Goal: Task Accomplishment & Management: Use online tool/utility

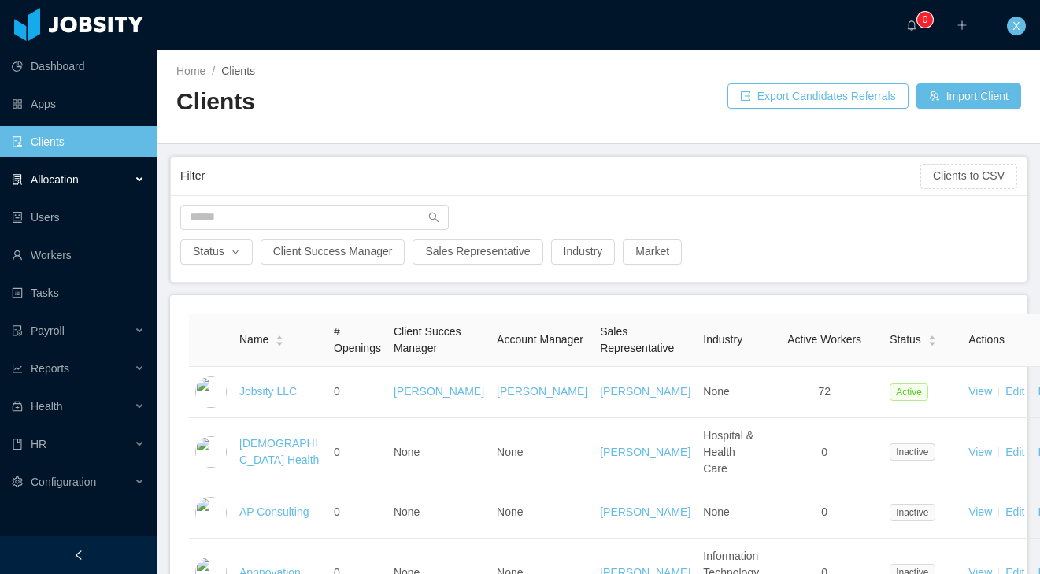
click at [57, 173] on span "Allocation" at bounding box center [55, 179] width 48 height 13
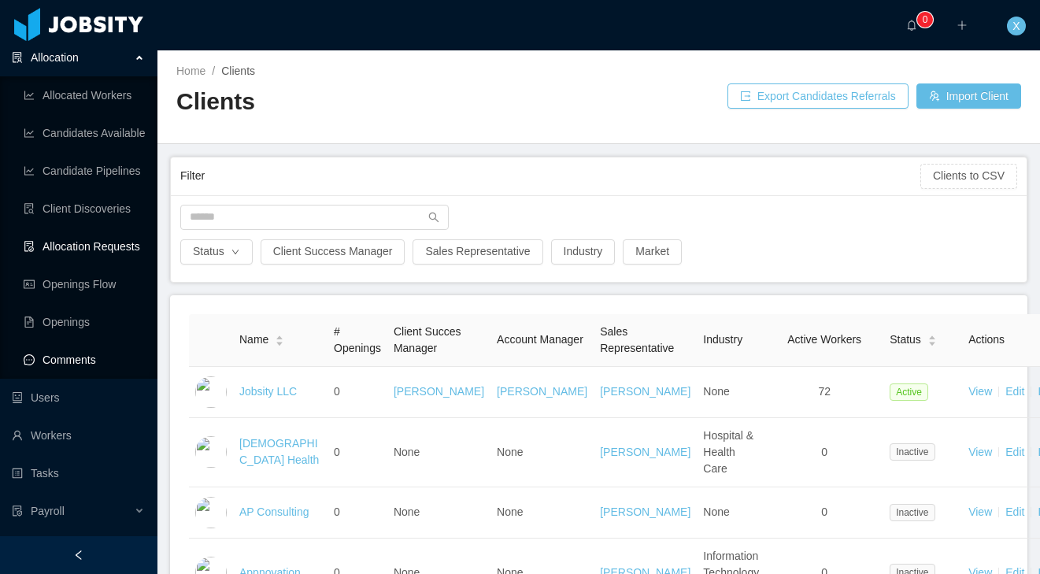
scroll to position [124, 0]
click at [94, 279] on link "Openings Flow" at bounding box center [84, 282] width 121 height 31
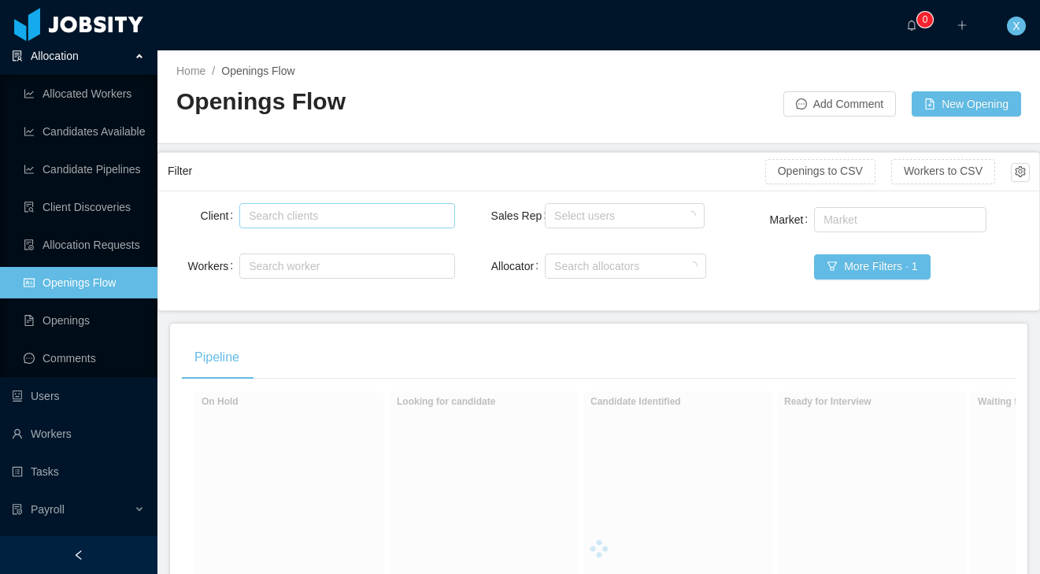
click at [334, 217] on div "Search clients" at bounding box center [344, 216] width 190 height 16
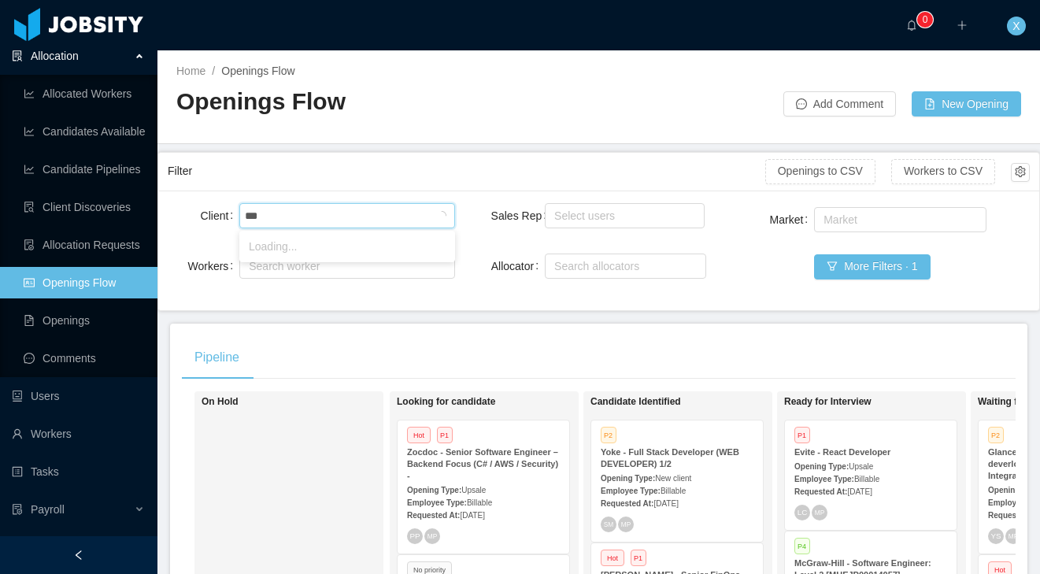
type input "****"
click at [307, 254] on li "McGraw-Hill Education" at bounding box center [347, 246] width 216 height 25
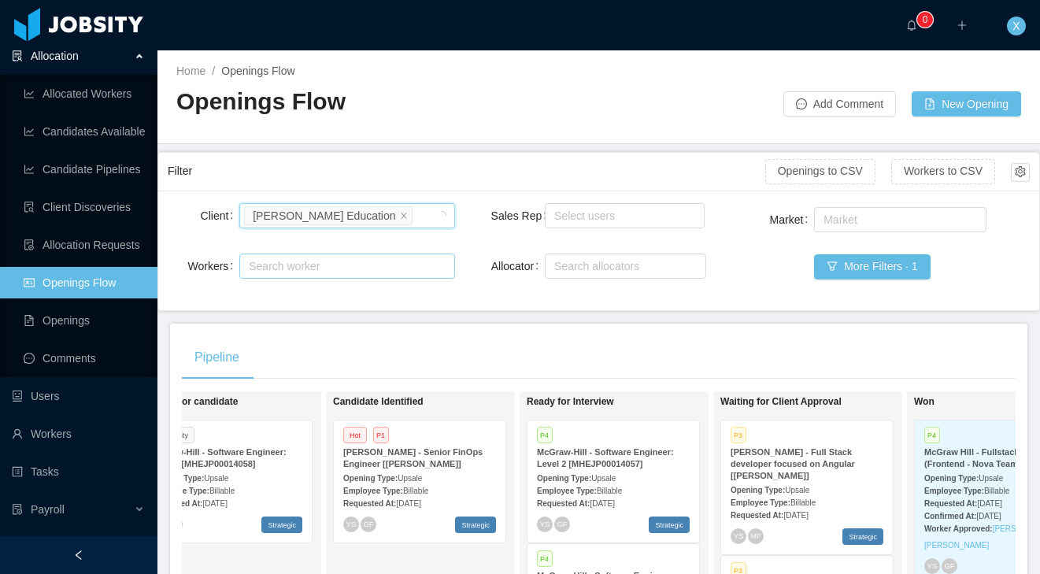
click at [294, 265] on div "Search worker" at bounding box center [340, 266] width 183 height 16
type input "*"
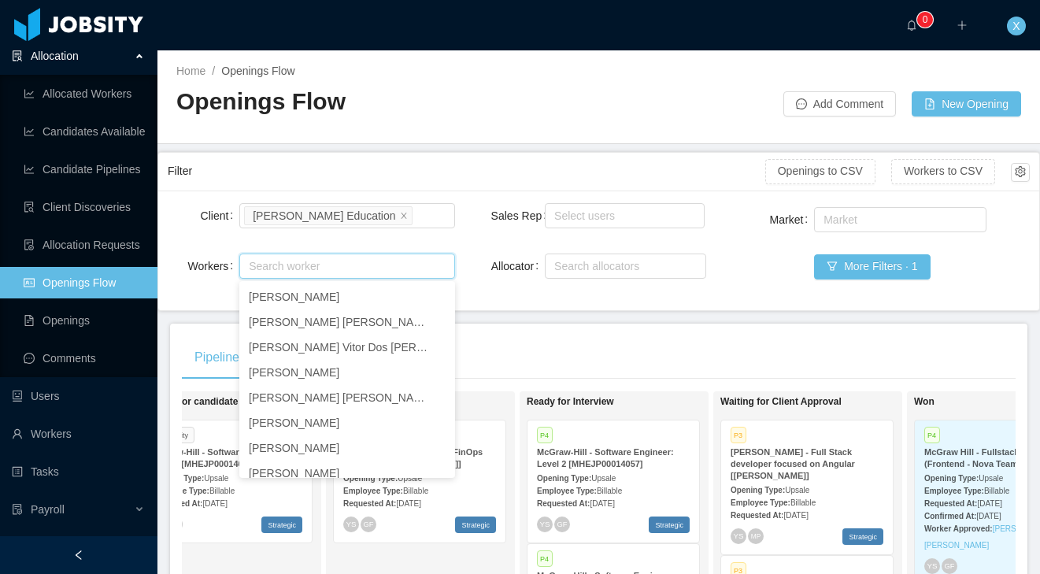
click at [548, 350] on div "Pipeline" at bounding box center [599, 357] width 834 height 44
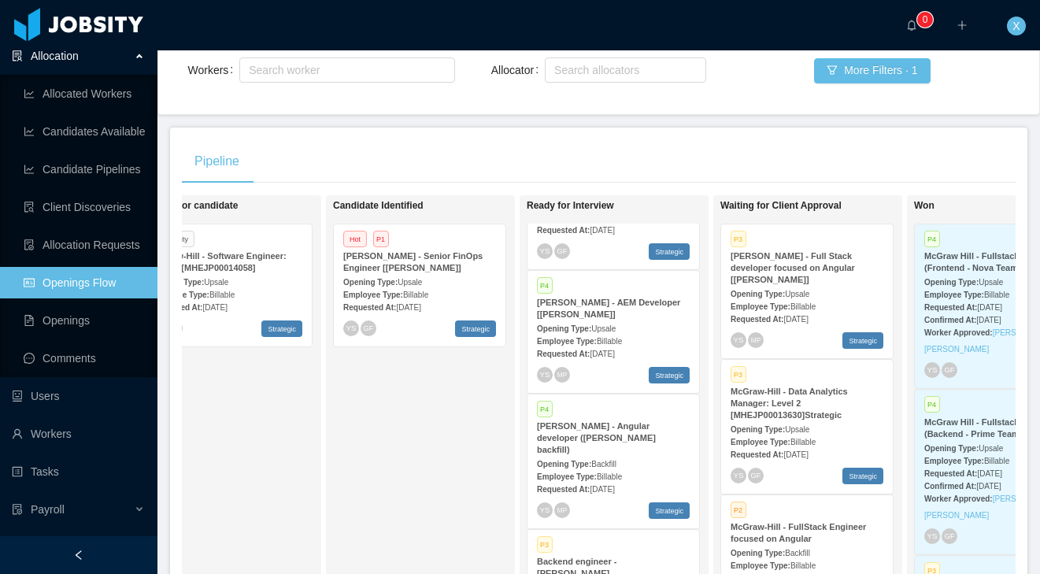
scroll to position [0, 255]
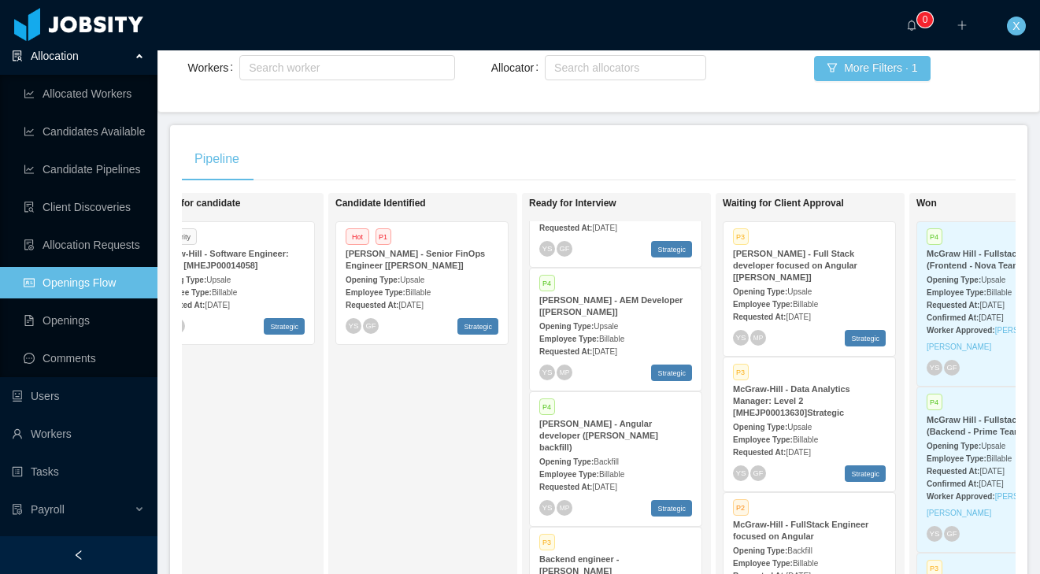
click at [616, 315] on div "McGraw-Hill - AEM Developer [Vijay Yadav]" at bounding box center [615, 306] width 153 height 24
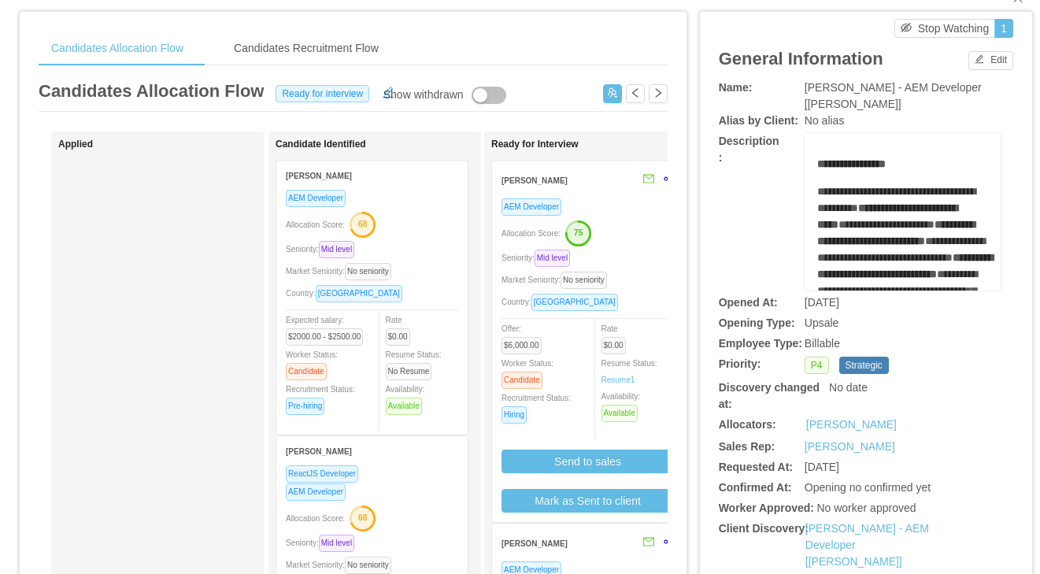
scroll to position [39, 0]
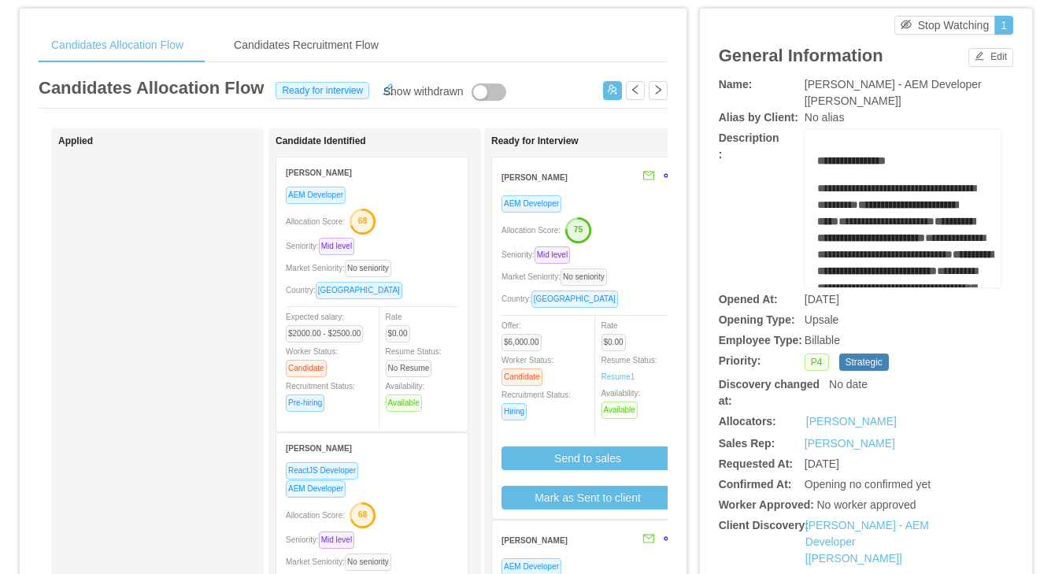
click at [590, 185] on div "Mario Taracena" at bounding box center [567, 176] width 133 height 29
click at [594, 189] on div "Mario Taracena" at bounding box center [567, 176] width 133 height 29
click at [600, 177] on div "Mario Taracena" at bounding box center [567, 176] width 133 height 29
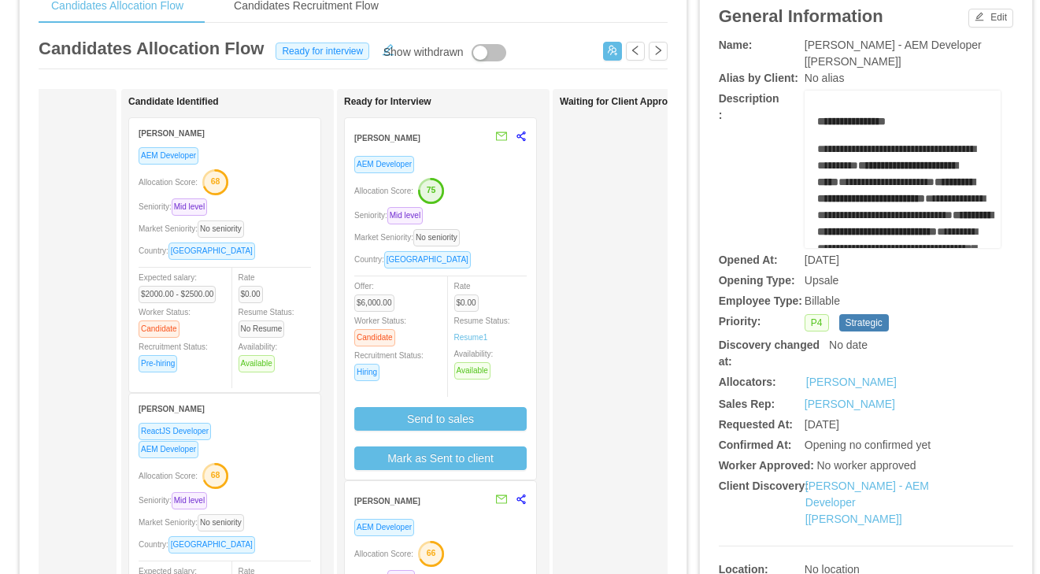
scroll to position [0, 151]
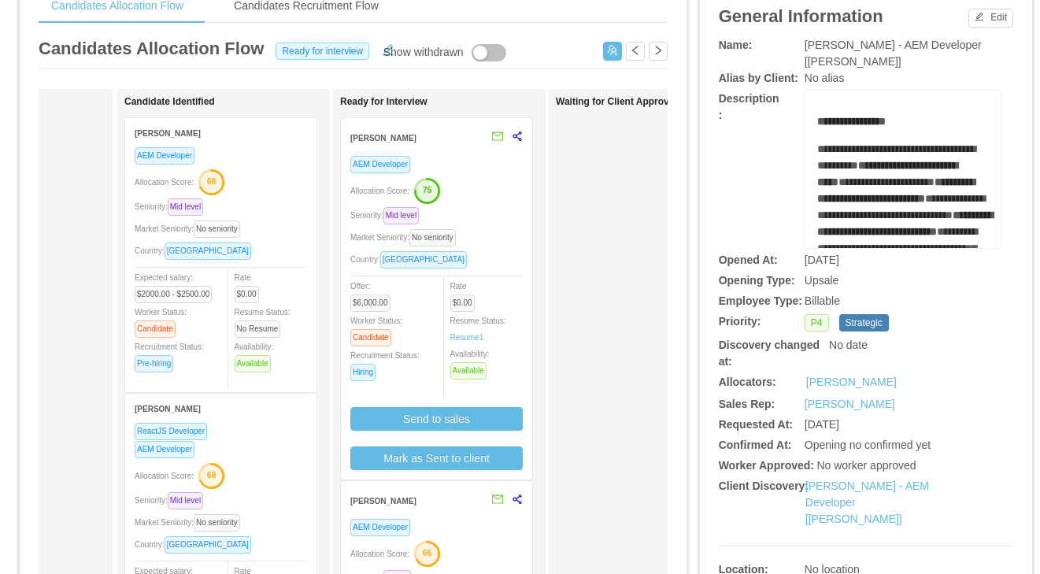
click at [448, 139] on div "Mario Taracena" at bounding box center [416, 137] width 133 height 29
click at [454, 161] on div "AEM Developer" at bounding box center [436, 164] width 172 height 18
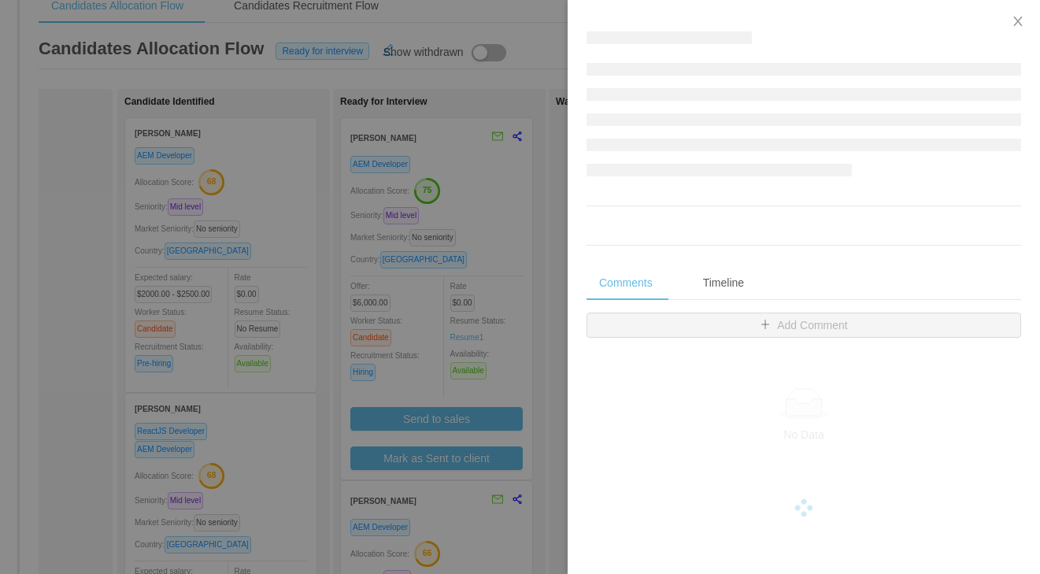
click at [455, 161] on div at bounding box center [520, 287] width 1040 height 574
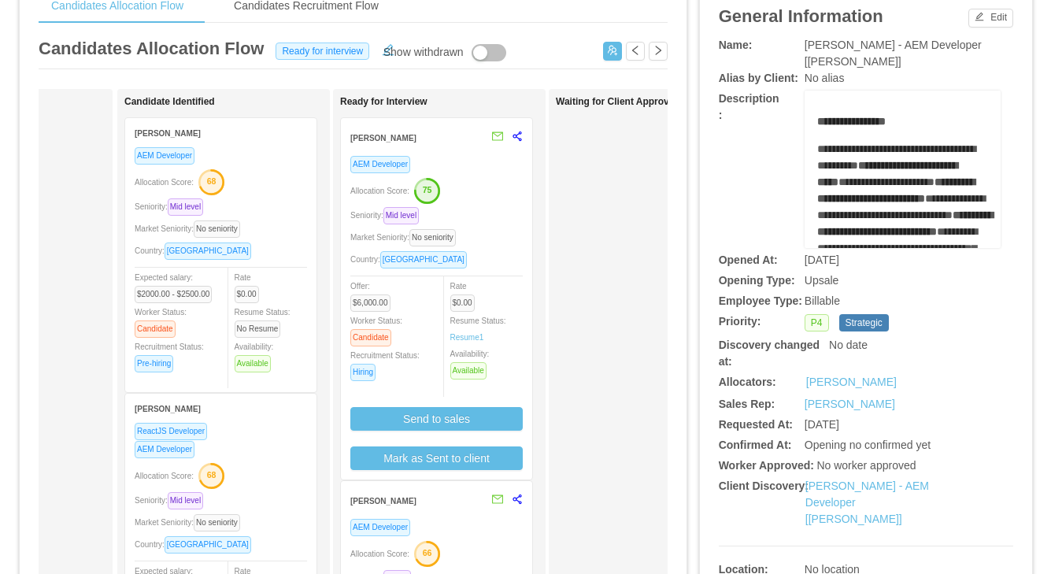
click at [457, 161] on div "AEM Developer" at bounding box center [436, 164] width 172 height 18
click at [485, 202] on div "AEM Developer Allocation Score: 75 Seniority: Mid level Market Seniority: No se…" at bounding box center [436, 312] width 172 height 315
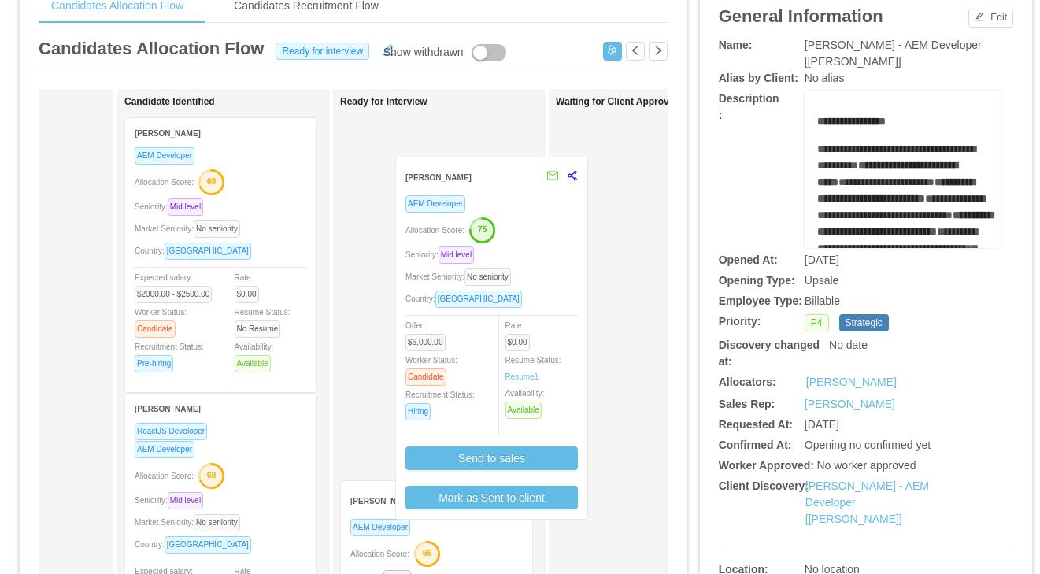
drag, startPoint x: 452, startPoint y: 153, endPoint x: 505, endPoint y: 199, distance: 70.4
click at [505, 193] on div "Ready for Interview Mario Taracena AEM Developer Allocation Score: 75 Seniority…" at bounding box center [450, 482] width 220 height 773
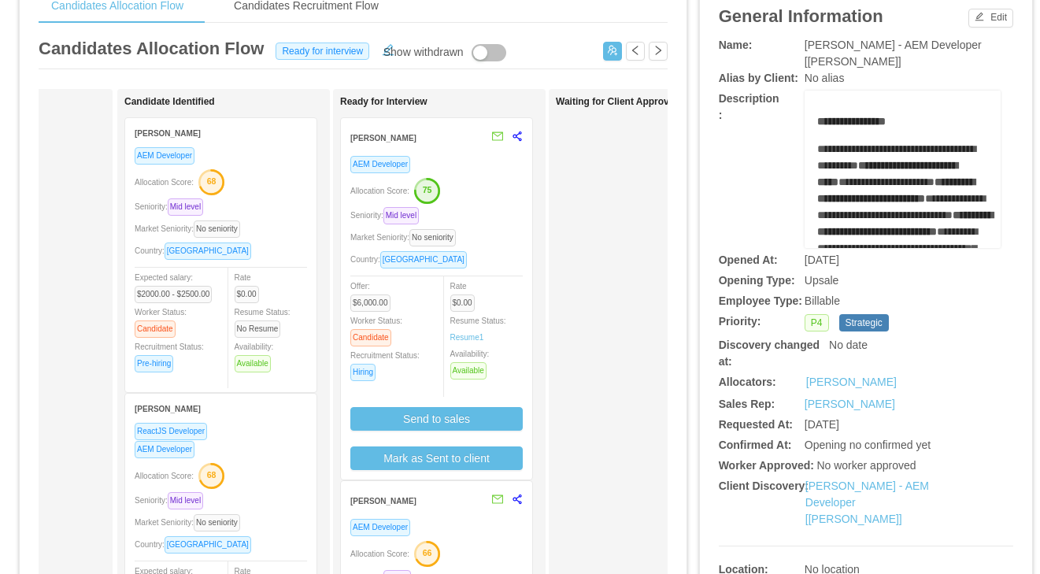
click at [495, 172] on div "AEM Developer" at bounding box center [436, 164] width 172 height 18
click at [494, 173] on div "AEM Developer Allocation Score: 75 Seniority: Mid level Market Seniority: No se…" at bounding box center [436, 312] width 172 height 315
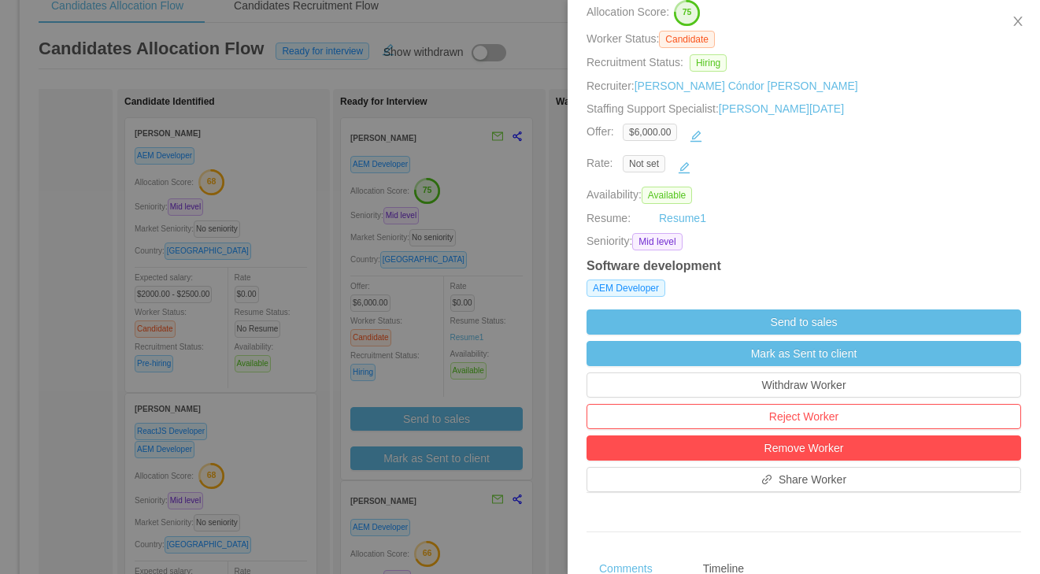
scroll to position [0, 0]
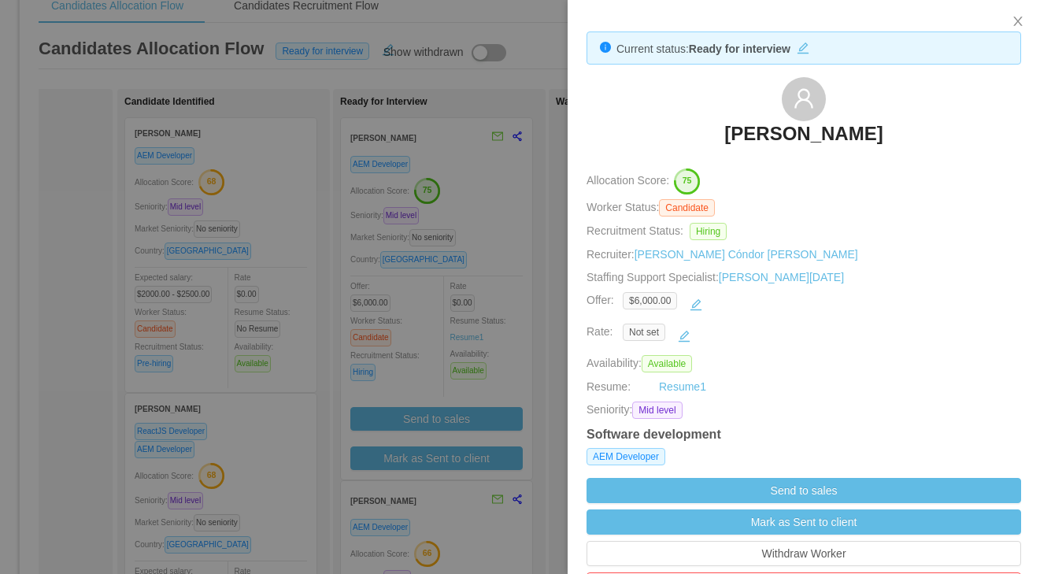
click at [760, 135] on h3 "Mario Taracena" at bounding box center [803, 133] width 158 height 25
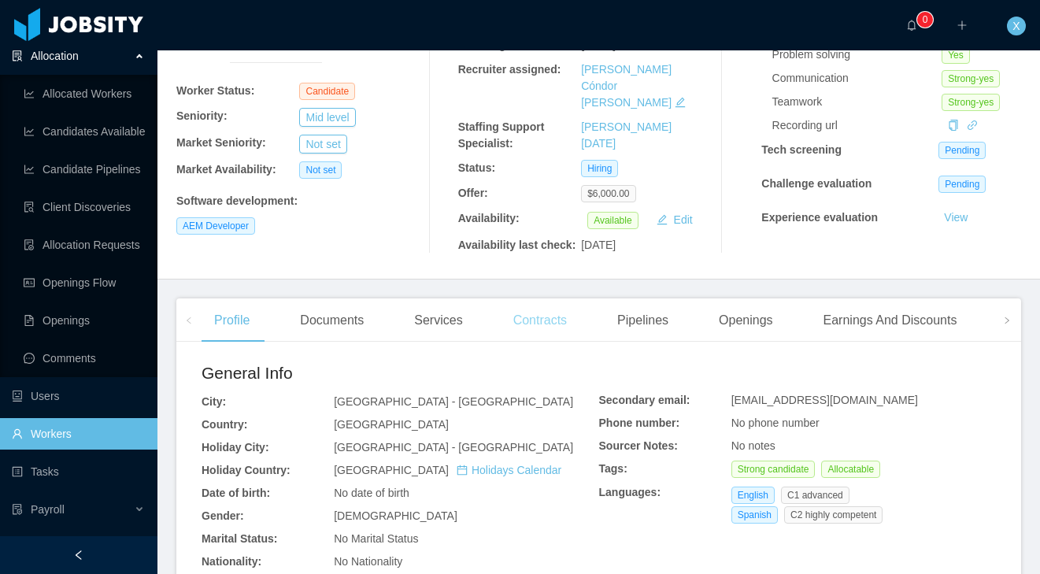
scroll to position [189, 0]
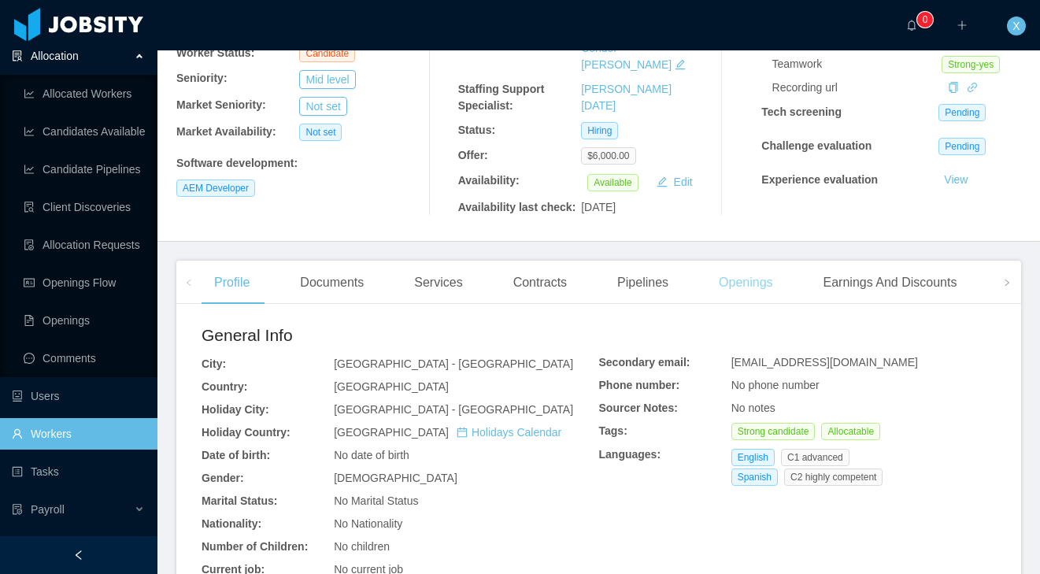
click at [741, 270] on div "Openings" at bounding box center [746, 283] width 80 height 44
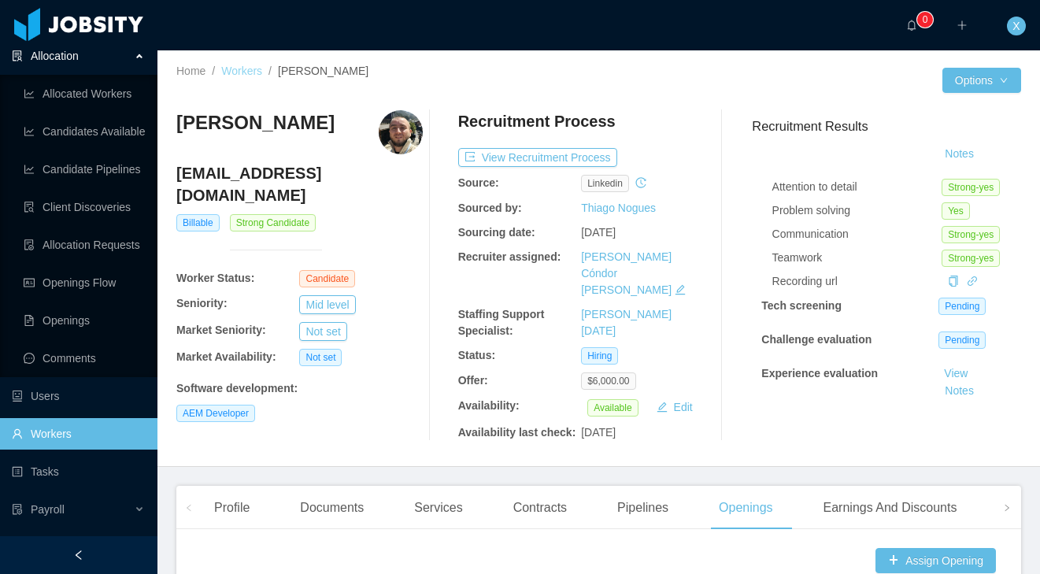
click at [246, 68] on link "Workers" at bounding box center [241, 71] width 41 height 13
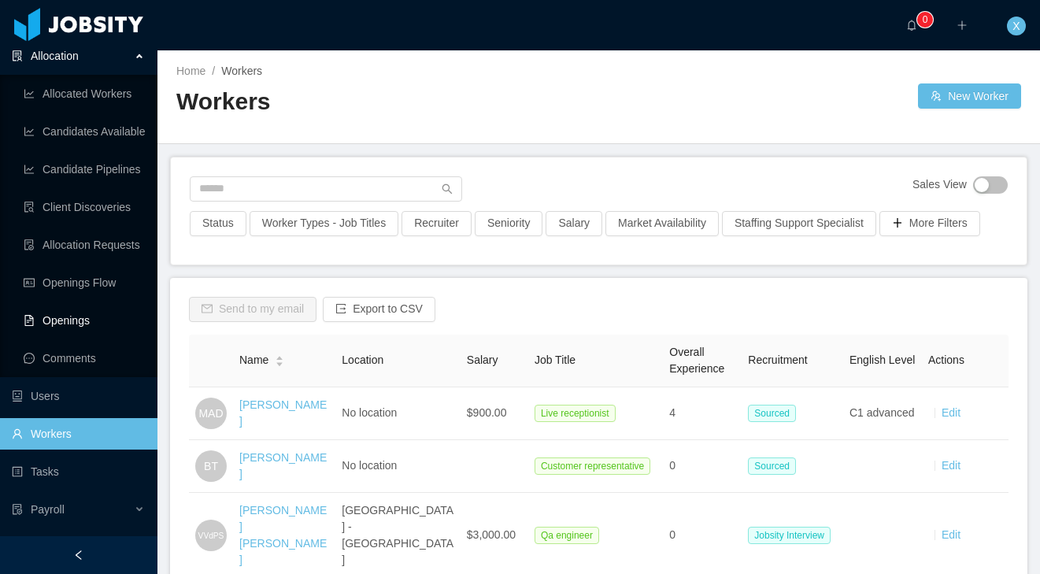
click at [76, 313] on link "Openings" at bounding box center [84, 320] width 121 height 31
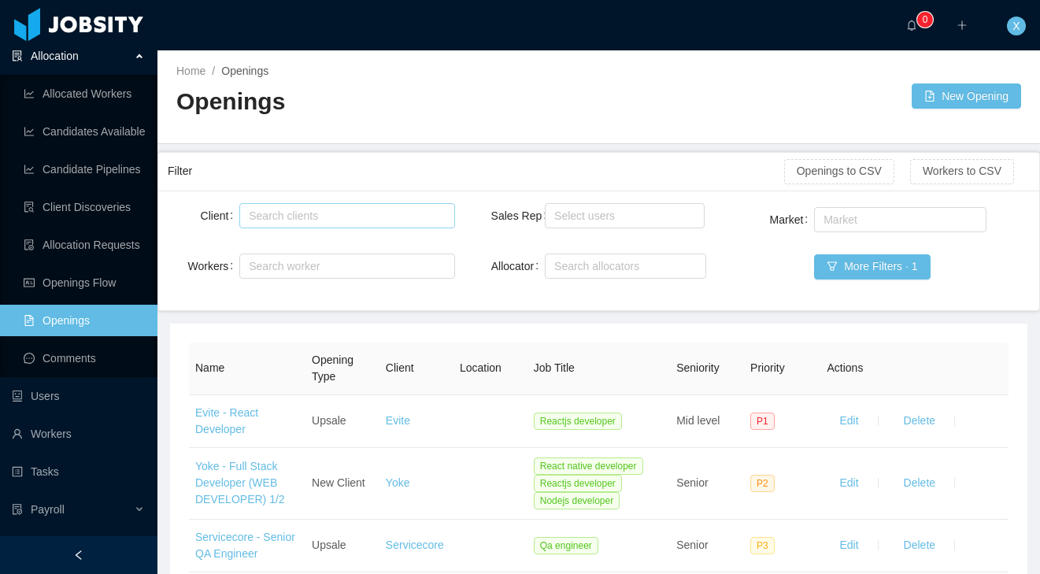
click at [294, 217] on div "Search clients" at bounding box center [344, 216] width 190 height 16
type input "******"
click at [85, 281] on link "Openings Flow" at bounding box center [84, 282] width 121 height 31
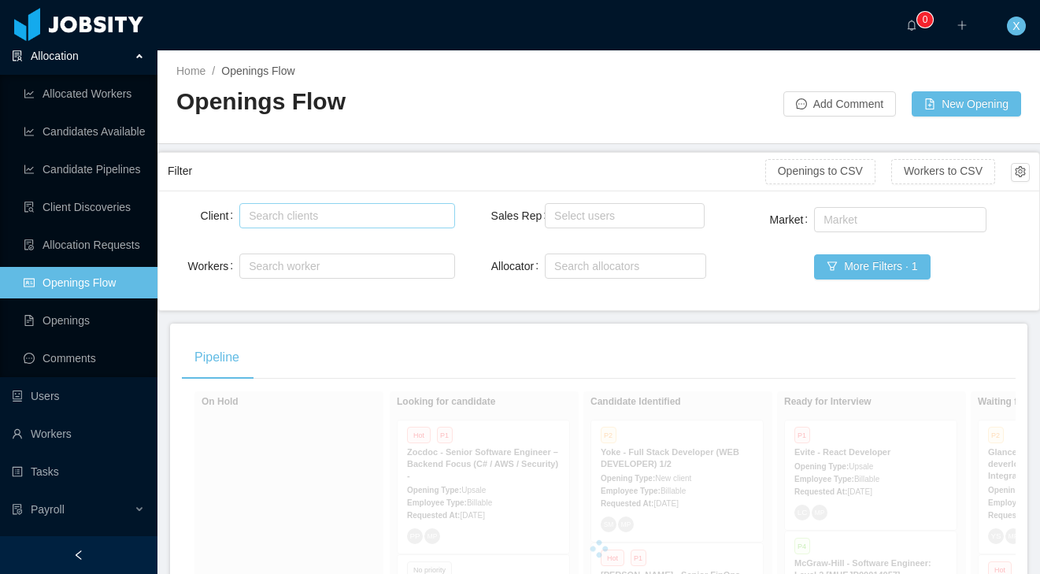
click at [331, 214] on div "Search clients" at bounding box center [344, 216] width 190 height 16
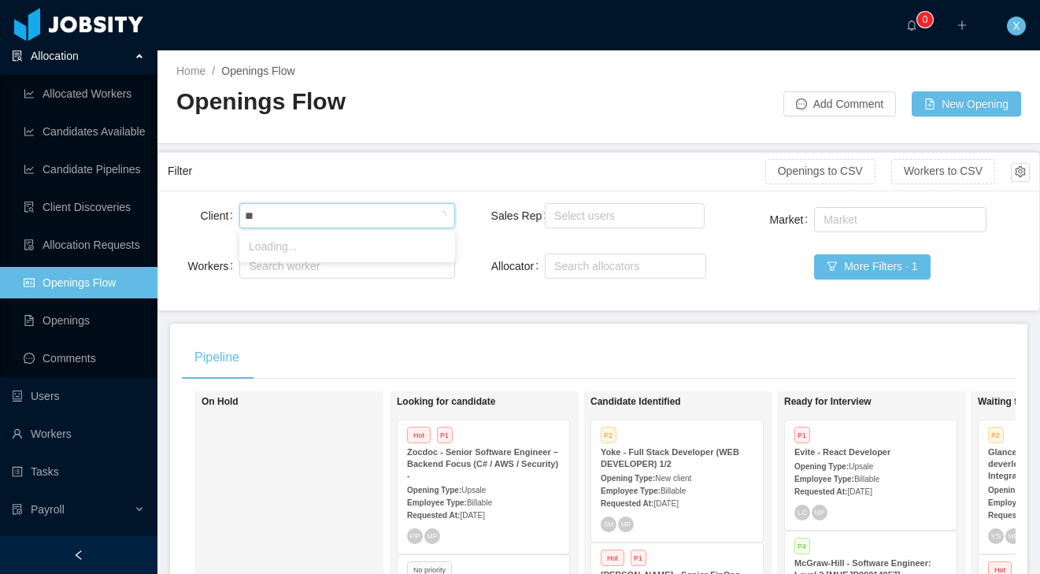
type input "***"
click at [305, 255] on li "McGraw-Hill Education" at bounding box center [347, 246] width 216 height 25
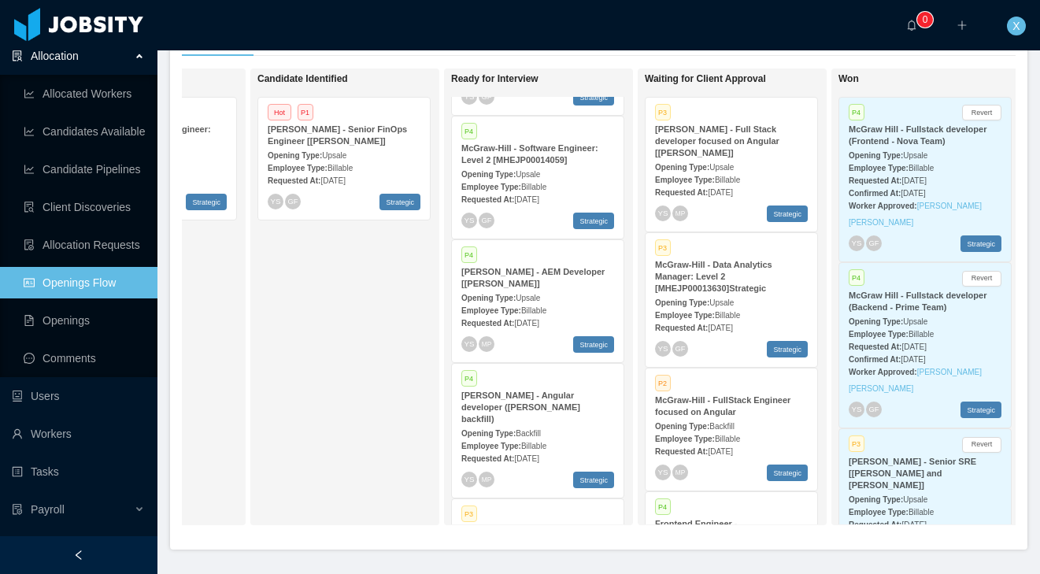
scroll to position [114, 0]
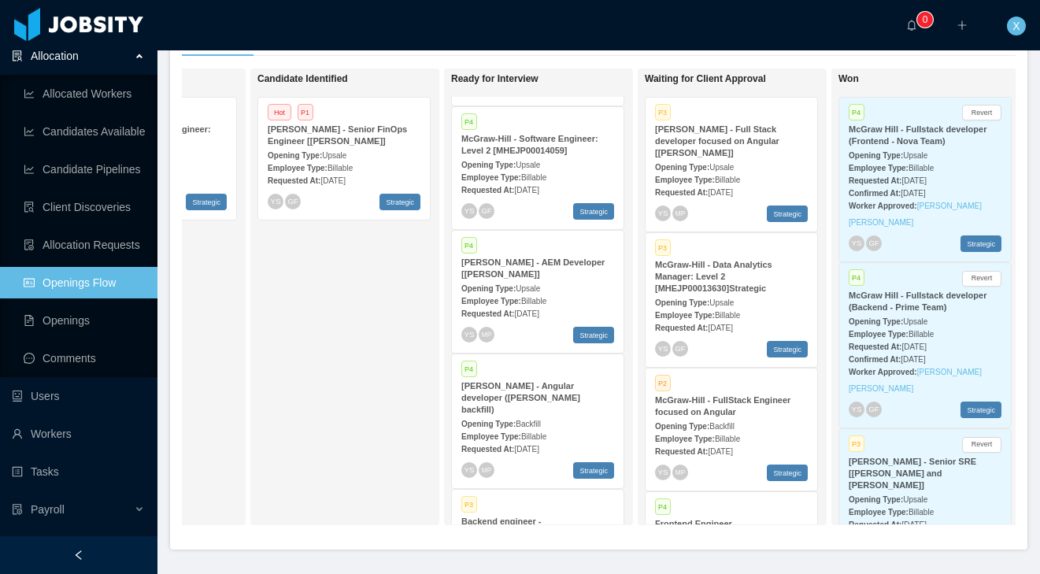
click at [548, 270] on div "McGraw-Hill - AEM Developer [Vijay Yadav]" at bounding box center [537, 269] width 153 height 24
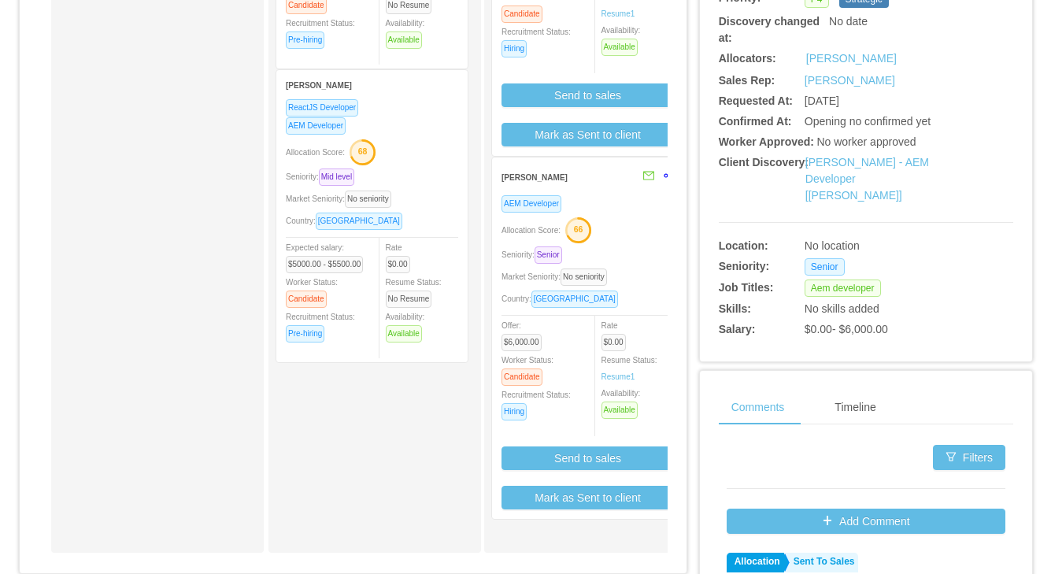
scroll to position [403, 0]
click at [607, 190] on div "[PERSON_NAME]" at bounding box center [567, 175] width 133 height 29
click at [556, 177] on div "[PERSON_NAME]" at bounding box center [567, 175] width 133 height 29
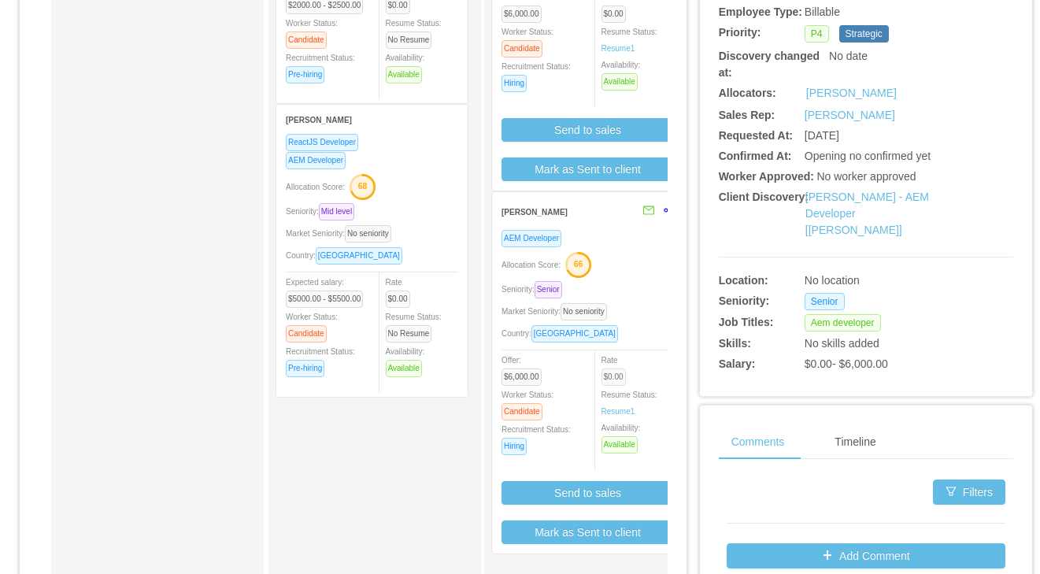
scroll to position [363, 0]
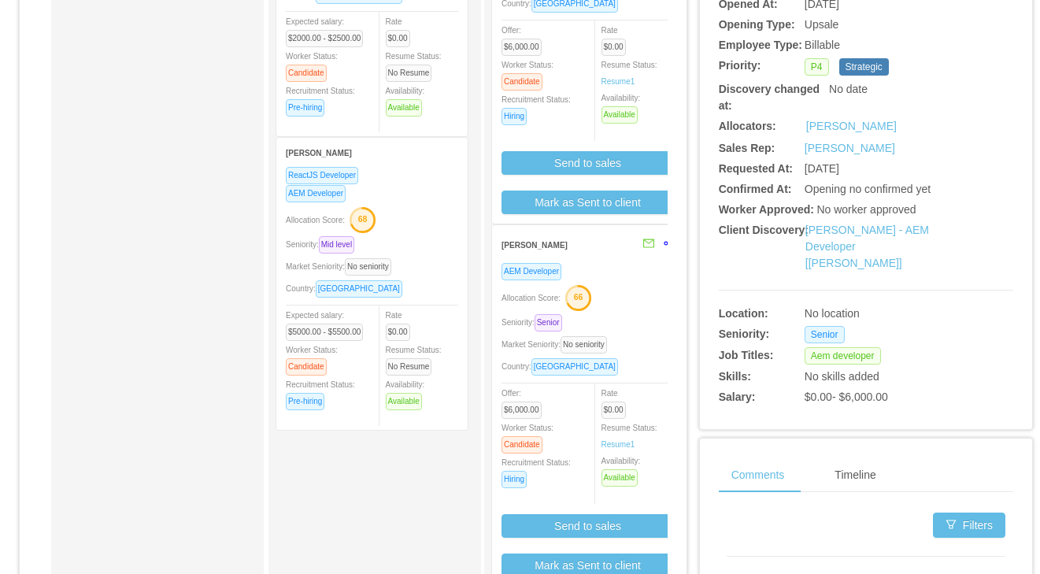
click at [578, 255] on div "[PERSON_NAME]" at bounding box center [567, 244] width 133 height 29
click at [578, 255] on div "[PERSON_NAME]" at bounding box center [567, 245] width 133 height 29
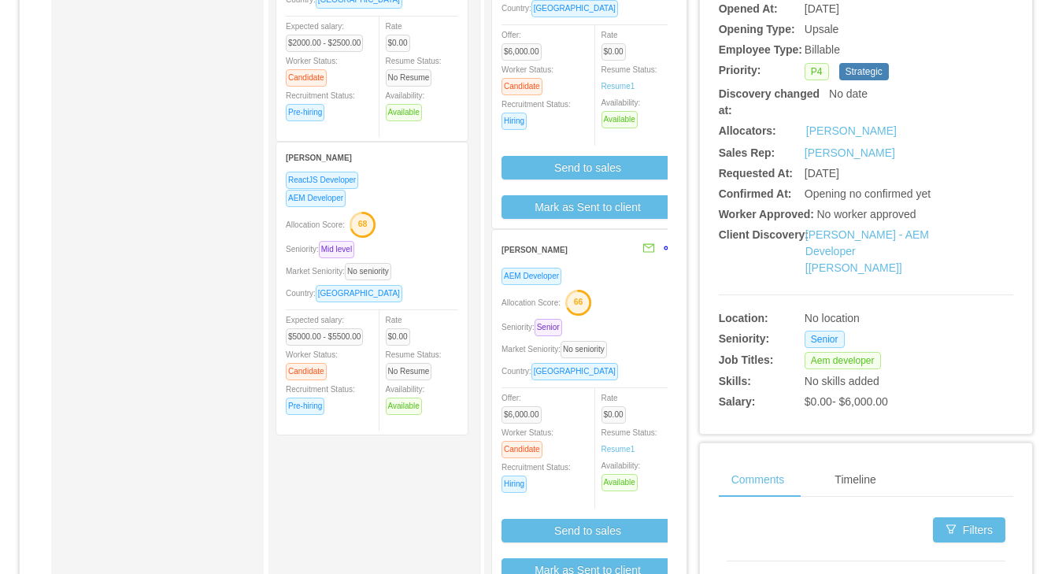
click at [578, 255] on div "[PERSON_NAME]" at bounding box center [567, 249] width 133 height 29
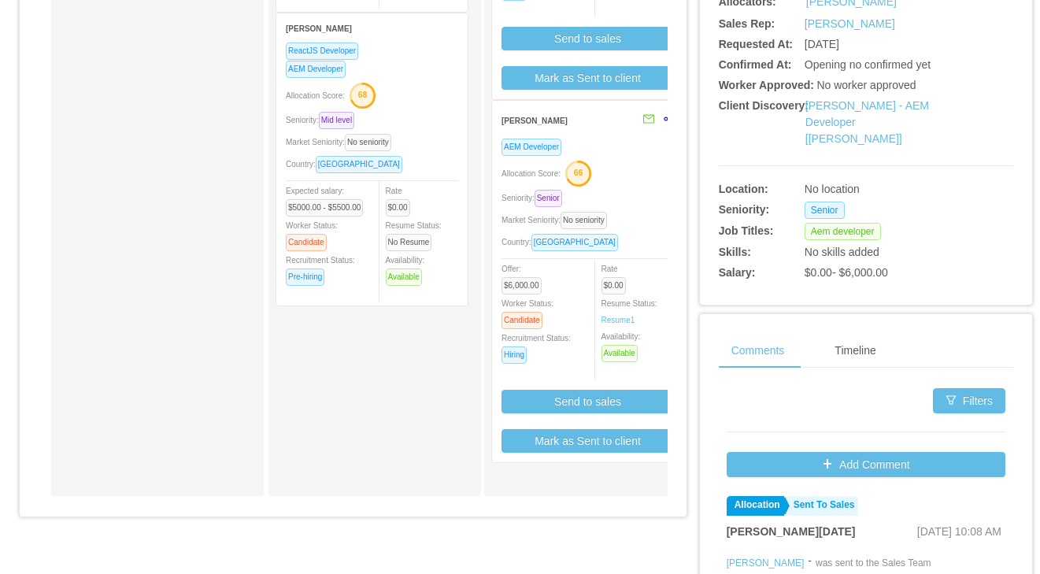
scroll to position [460, 0]
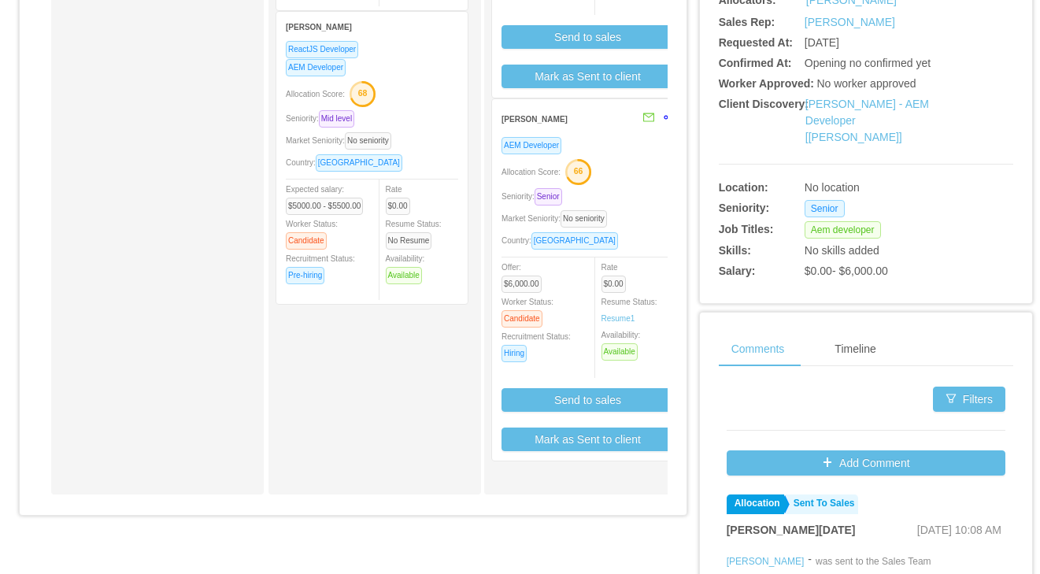
click at [634, 161] on div "Allocation Score: 66" at bounding box center [587, 170] width 172 height 25
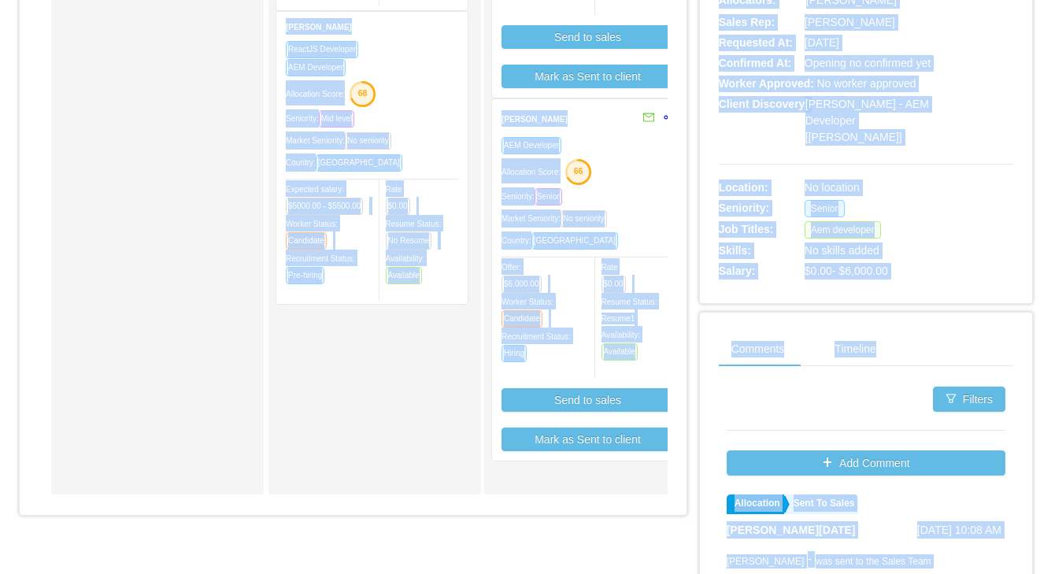
click at [634, 162] on div "Allocation Score: 66" at bounding box center [587, 170] width 172 height 25
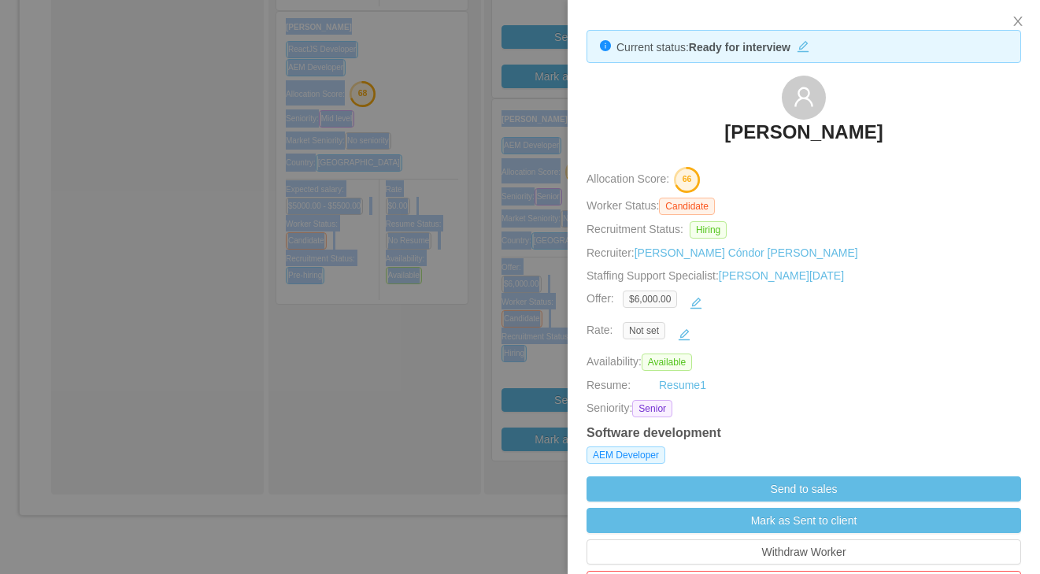
scroll to position [2, 0]
click at [760, 134] on h3 "[PERSON_NAME]" at bounding box center [803, 131] width 158 height 25
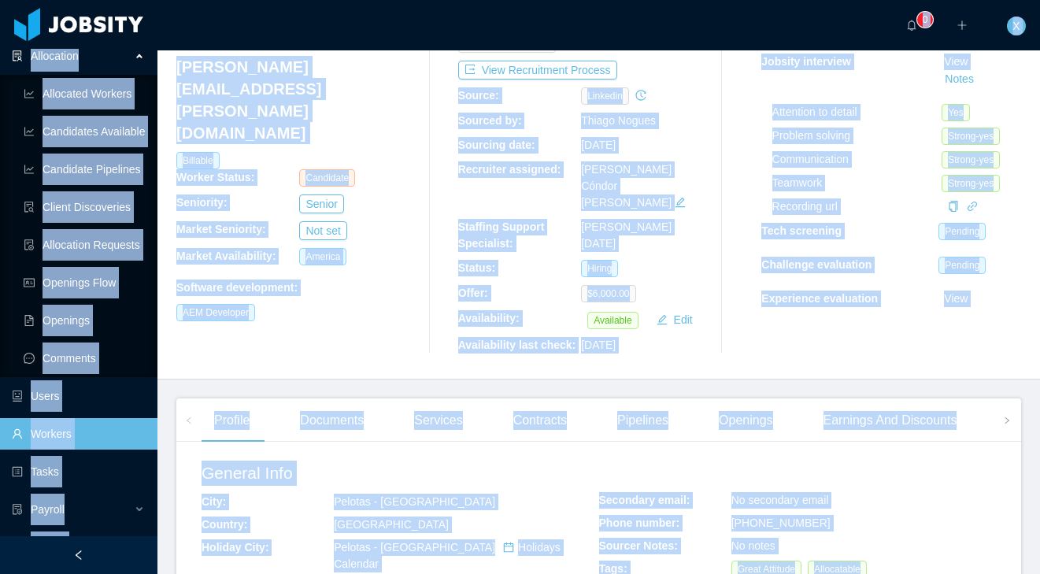
scroll to position [100, 0]
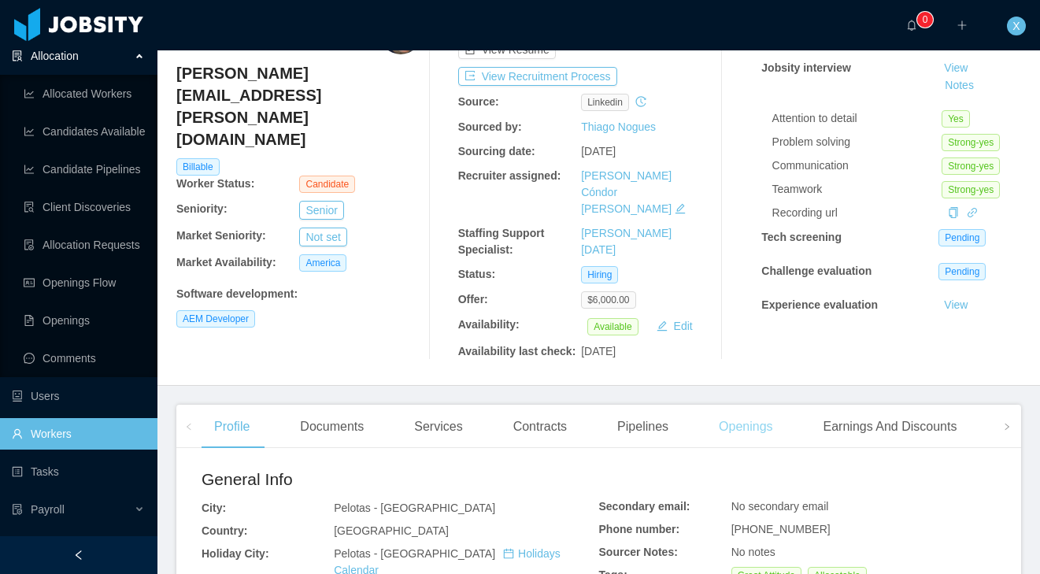
click at [760, 409] on div "Openings" at bounding box center [746, 427] width 80 height 44
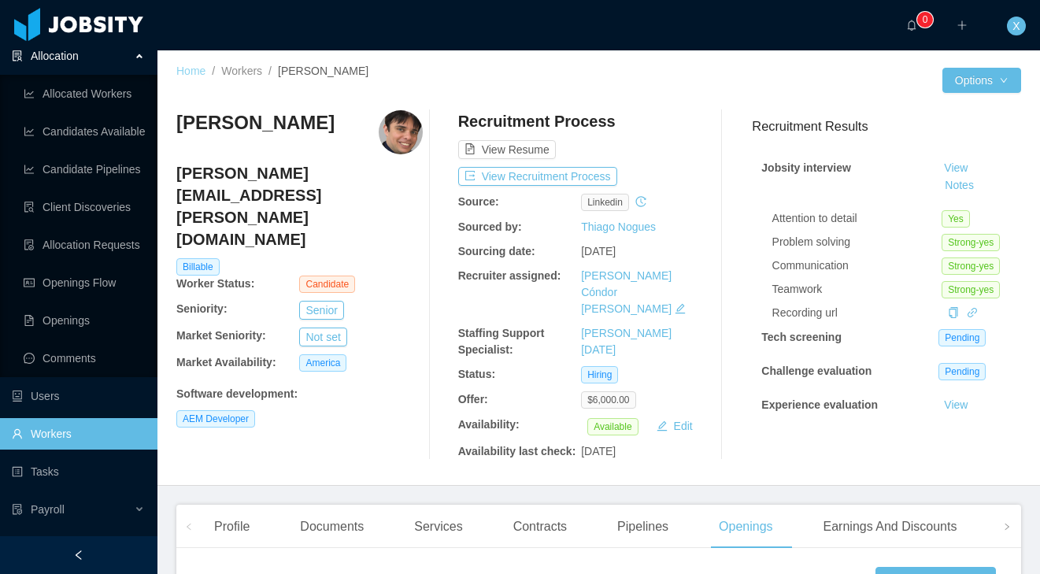
click at [190, 71] on link "Home" at bounding box center [190, 71] width 29 height 13
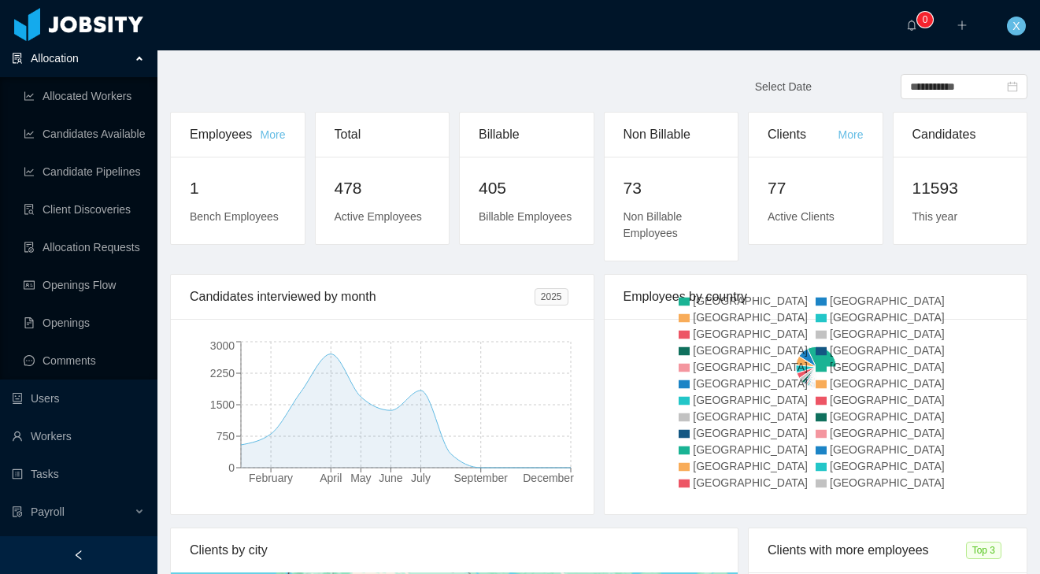
scroll to position [130, 0]
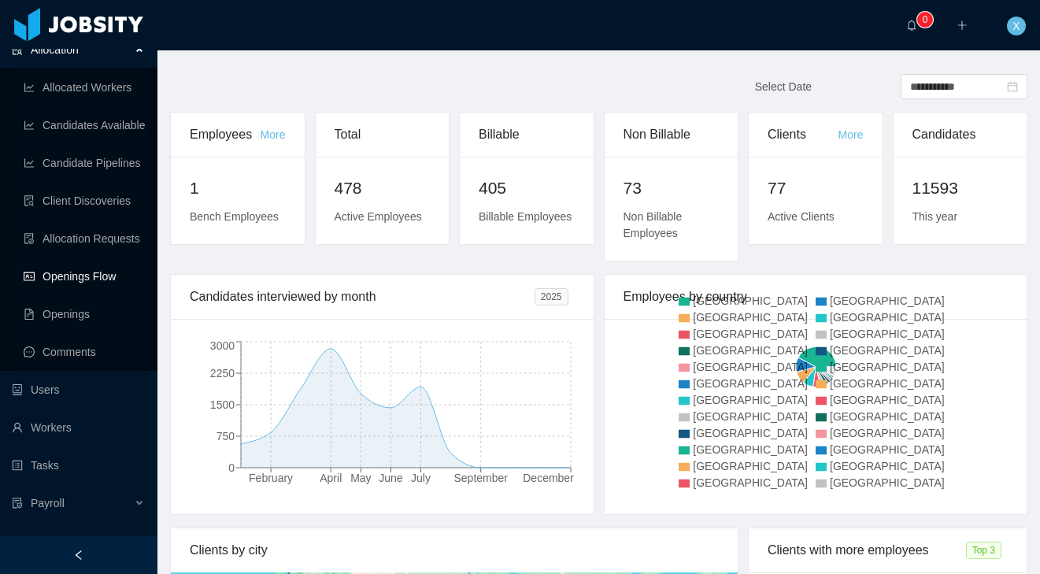
click at [90, 272] on link "Openings Flow" at bounding box center [84, 276] width 121 height 31
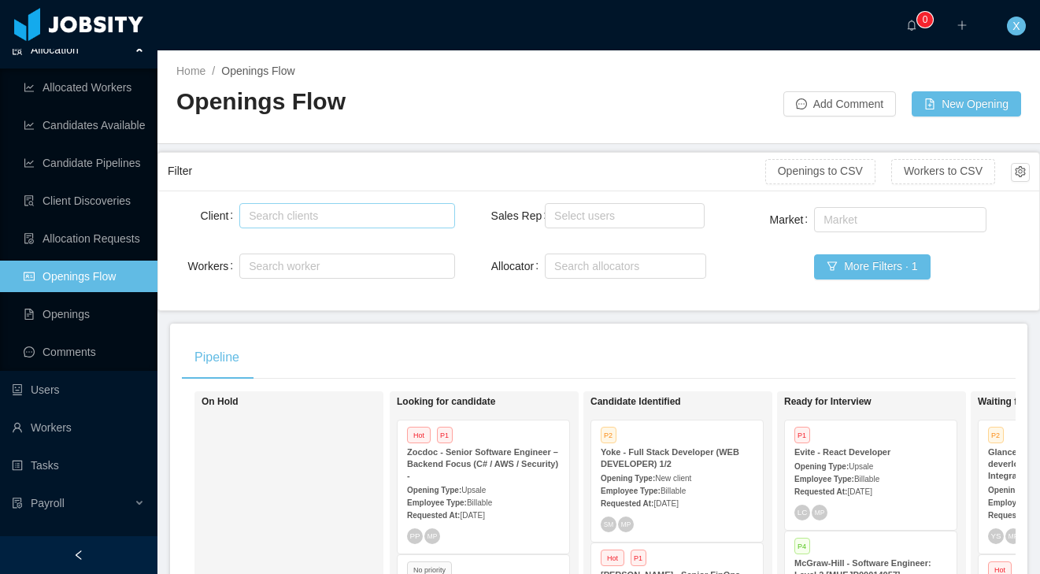
click at [292, 216] on div "Search clients" at bounding box center [344, 216] width 190 height 16
type input "*"
type input "**"
click at [342, 253] on li "McGraw-Hill Education" at bounding box center [347, 246] width 216 height 25
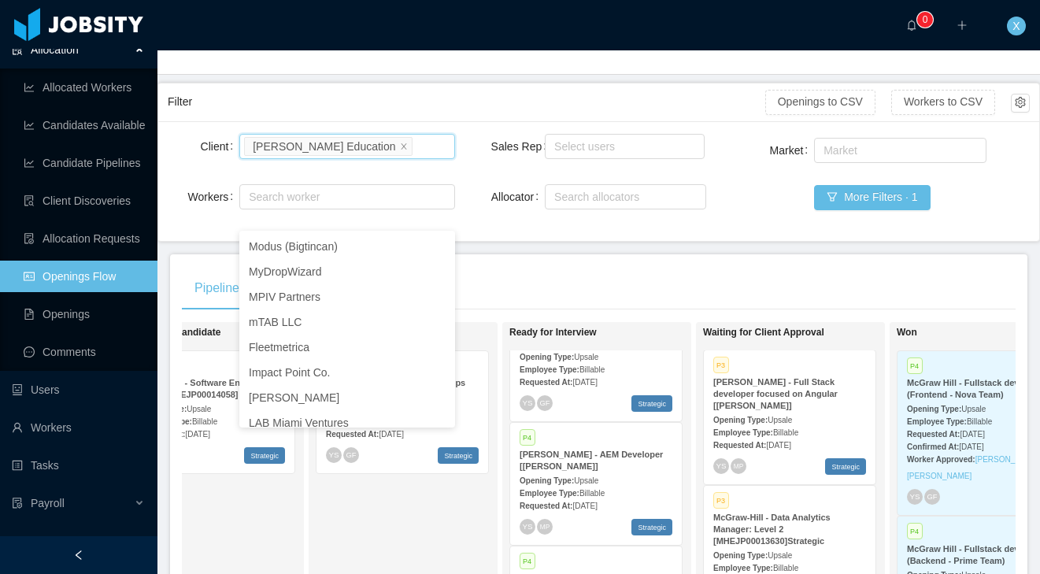
scroll to position [201, 0]
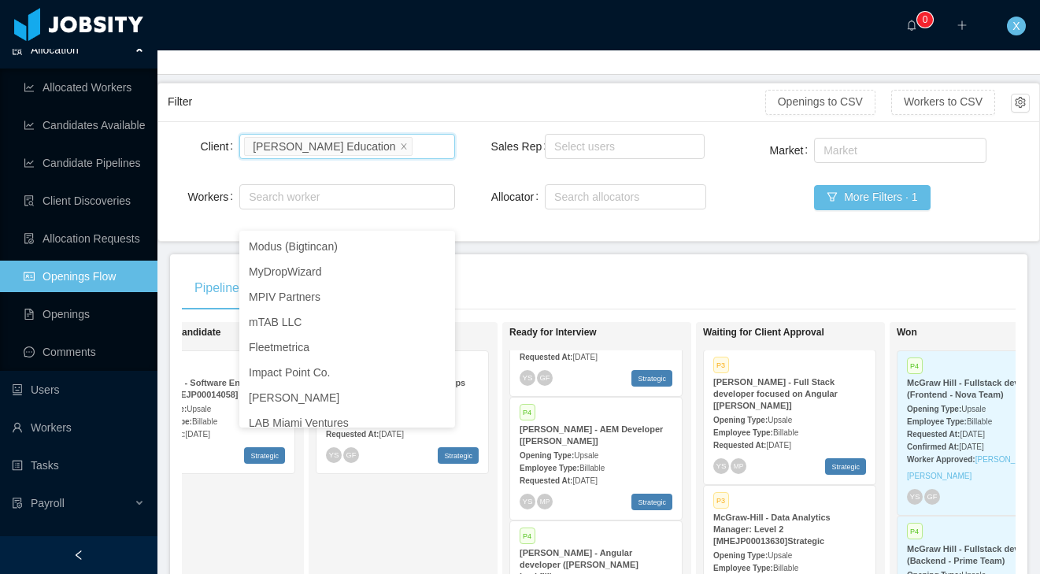
click at [600, 430] on strong "McGraw-Hill - AEM Developer [Vijay Yadav]" at bounding box center [591, 434] width 143 height 21
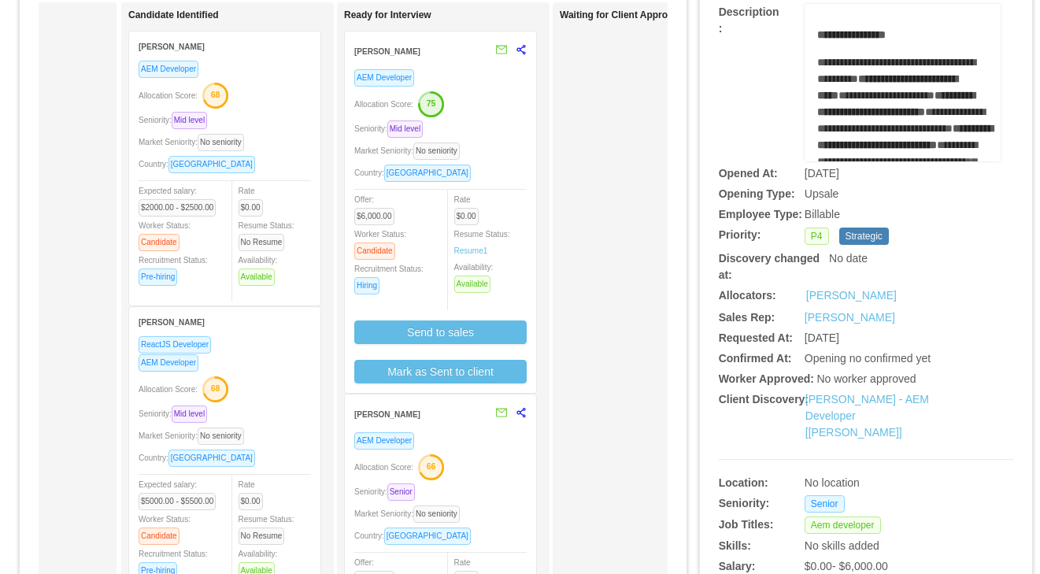
scroll to position [168, 0]
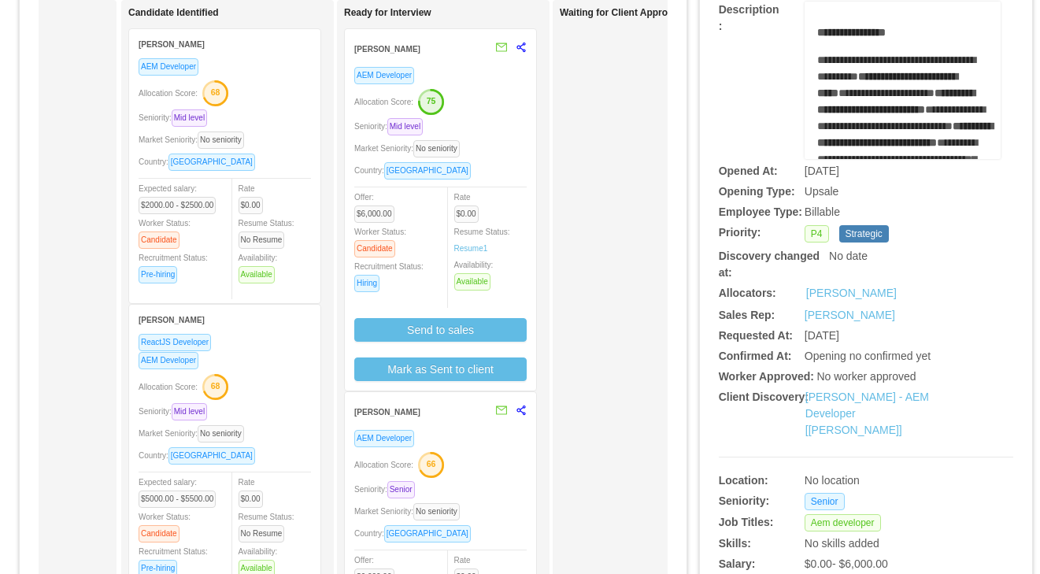
click at [380, 51] on strong "Mario Taracena" at bounding box center [387, 49] width 66 height 9
click at [490, 120] on div "Seniority: Mid level" at bounding box center [440, 126] width 172 height 18
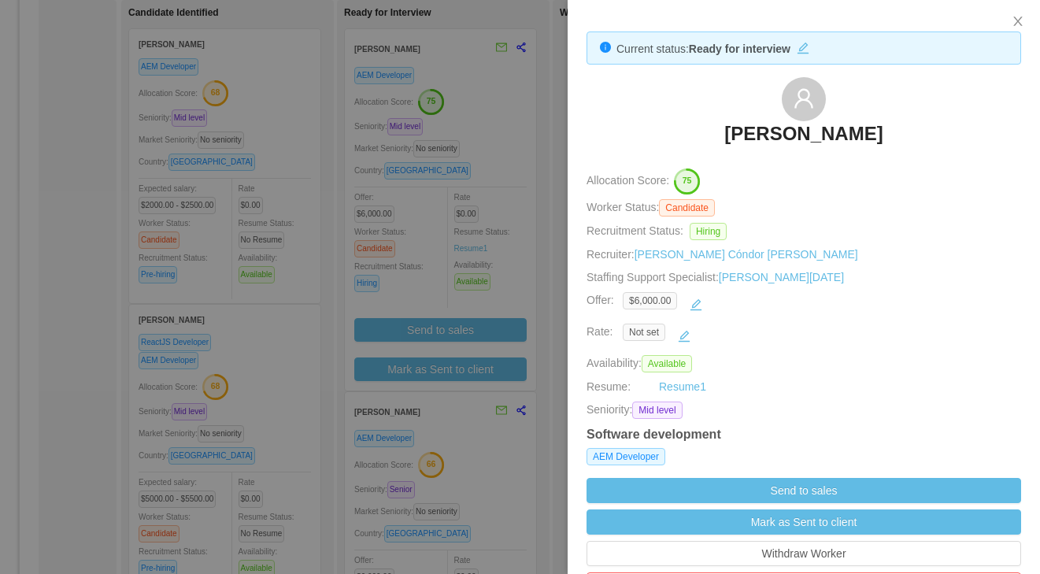
click at [760, 126] on h3 "Mario Taracena" at bounding box center [803, 133] width 158 height 25
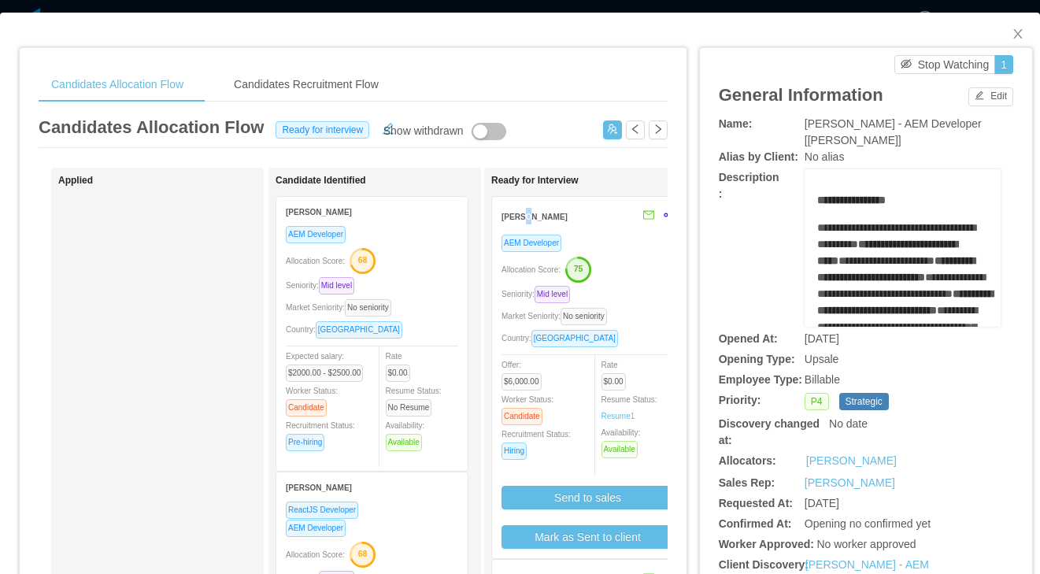
click at [517, 216] on strong "Mario Taracena" at bounding box center [534, 217] width 66 height 9
click at [583, 230] on div "Mario Taracena" at bounding box center [567, 216] width 133 height 29
click at [620, 245] on div "AEM Developer" at bounding box center [587, 243] width 172 height 18
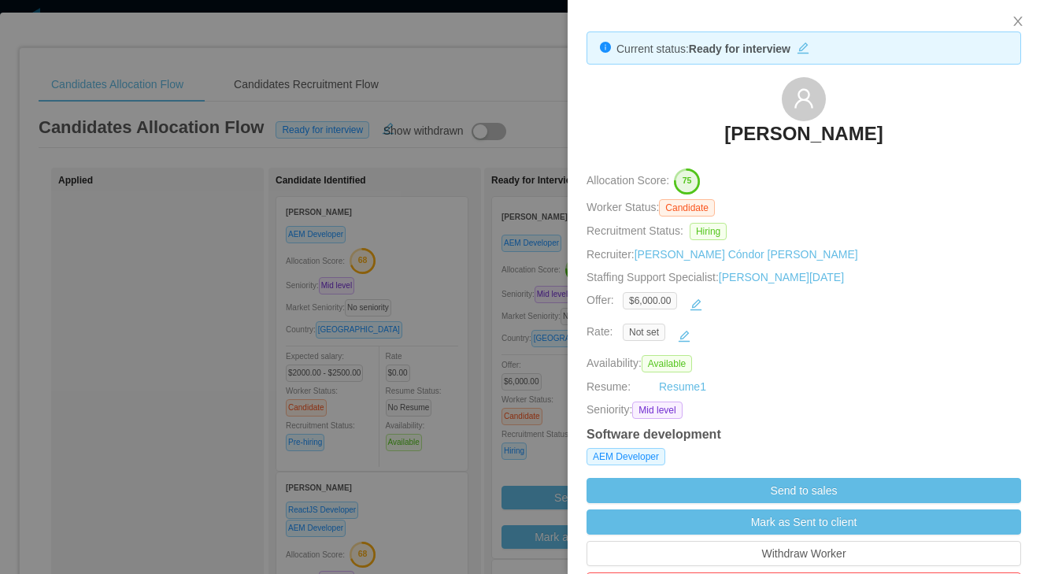
click at [471, 245] on div at bounding box center [520, 287] width 1040 height 574
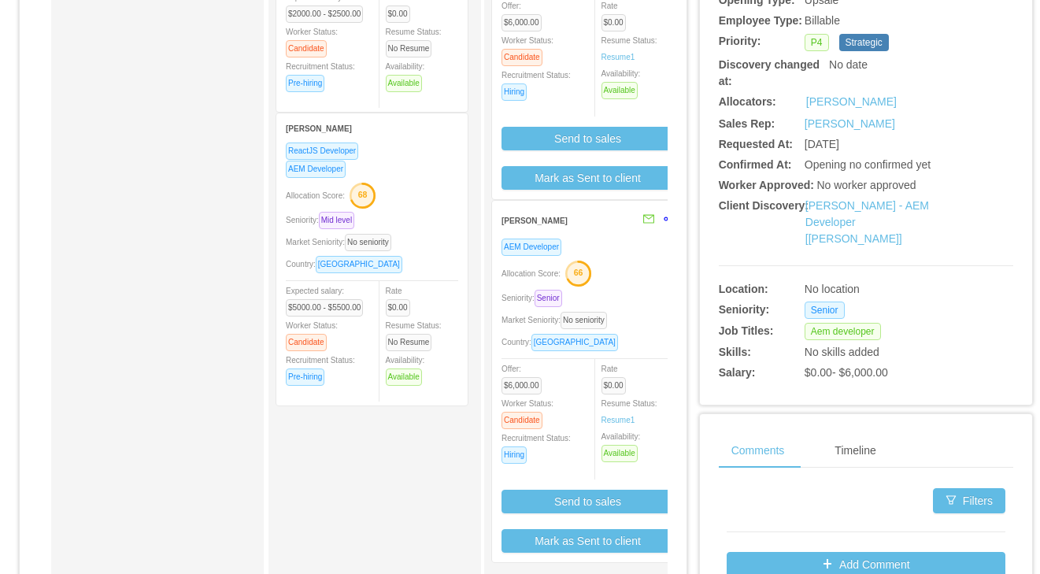
scroll to position [360, 0]
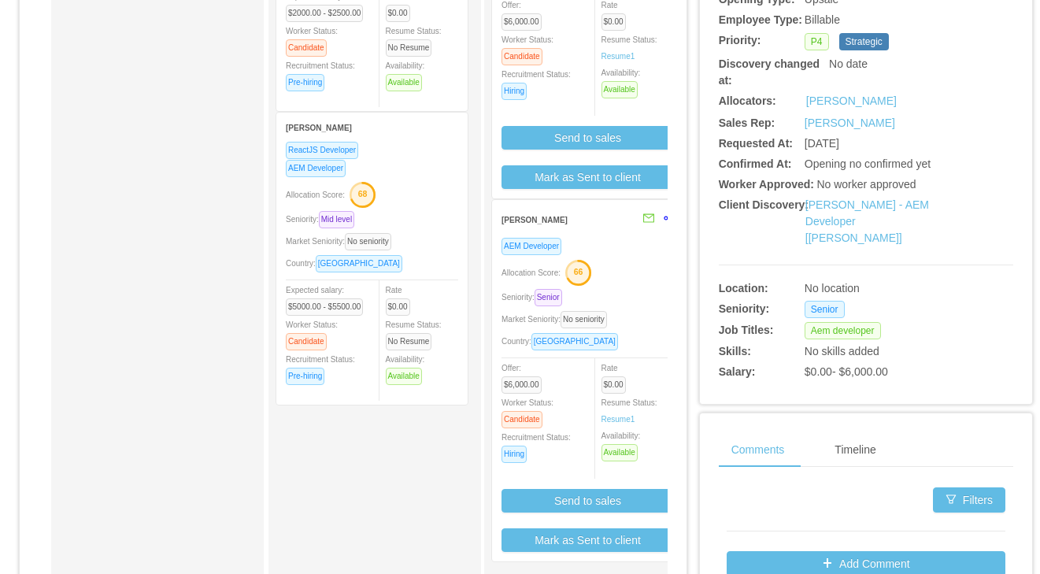
click at [614, 232] on div "[PERSON_NAME]" at bounding box center [567, 219] width 133 height 29
click at [561, 222] on div "[PERSON_NAME]" at bounding box center [567, 219] width 133 height 29
click at [607, 253] on div "AEM Developer" at bounding box center [587, 246] width 172 height 18
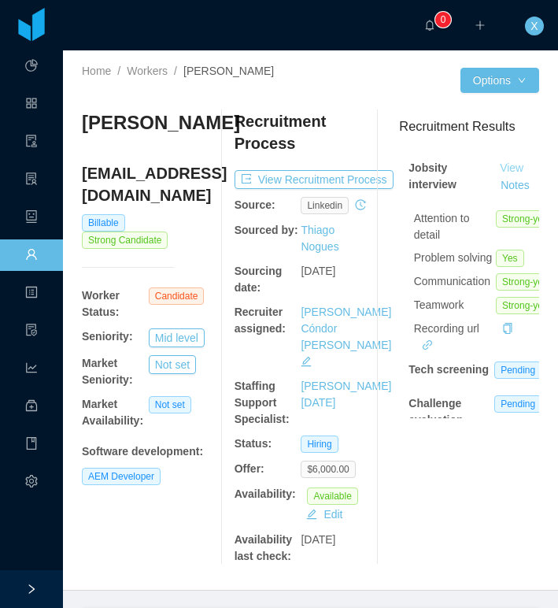
scroll to position [1, 0]
click at [512, 164] on link "View" at bounding box center [511, 167] width 35 height 13
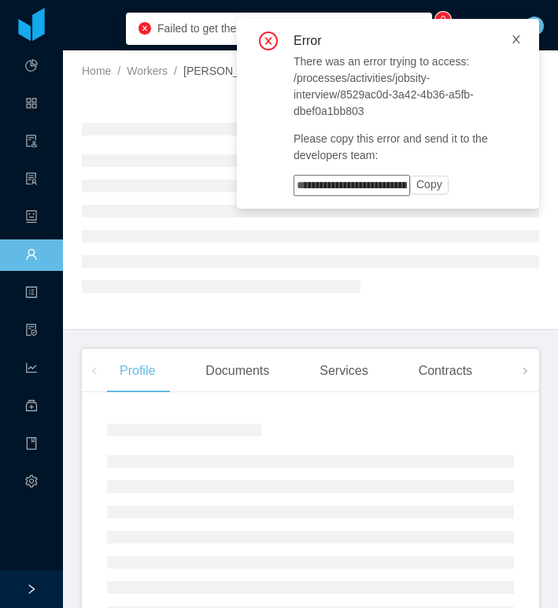
click at [516, 42] on icon "icon: close" at bounding box center [516, 39] width 11 height 11
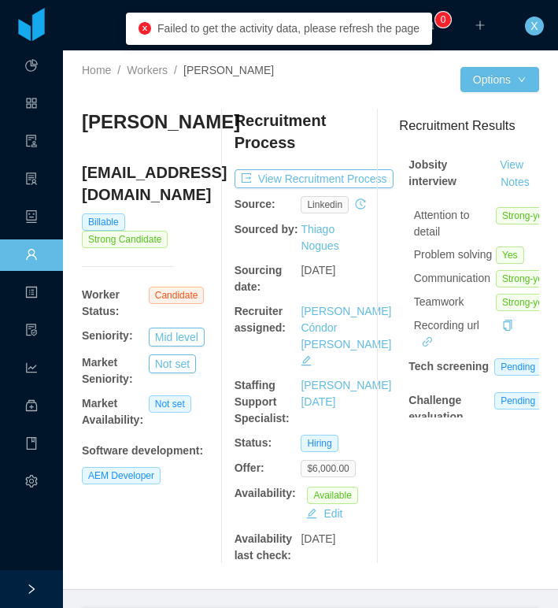
scroll to position [11, 0]
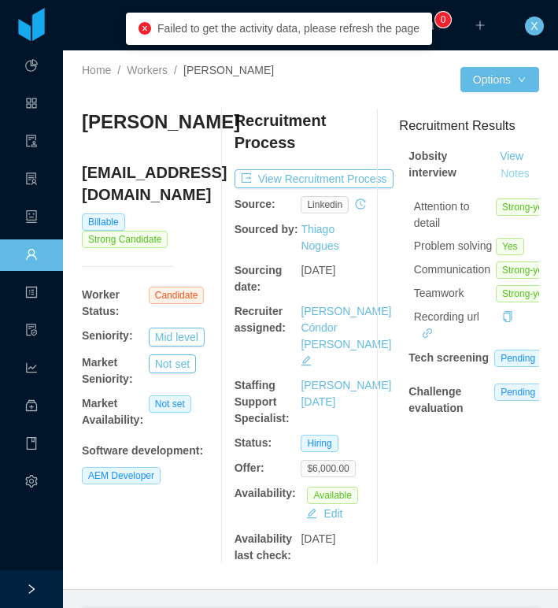
click at [512, 171] on button "Notes" at bounding box center [515, 174] width 42 height 19
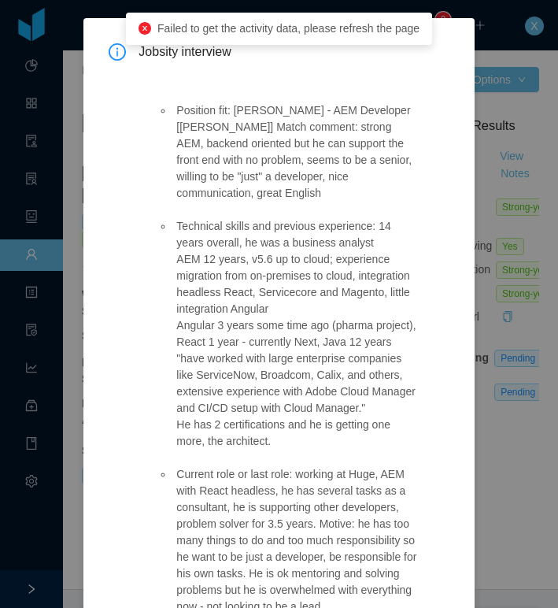
scroll to position [72, 0]
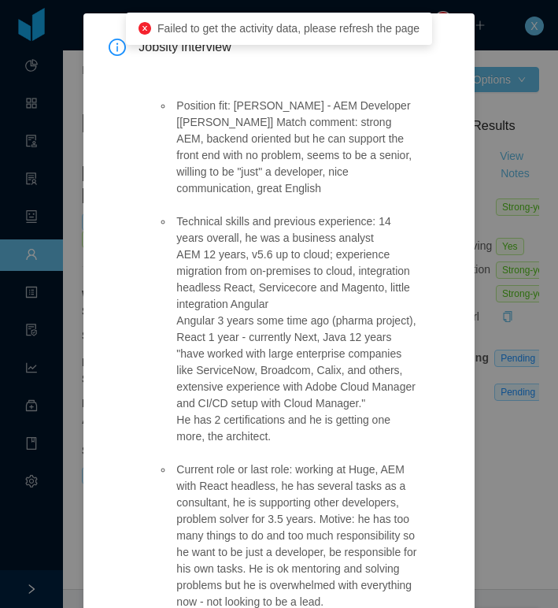
click at [320, 72] on div "Position fit: McGraw-Hill - AEM Developer [Vijay Yadav] Match comment: strong A…" at bounding box center [288, 604] width 298 height 1085
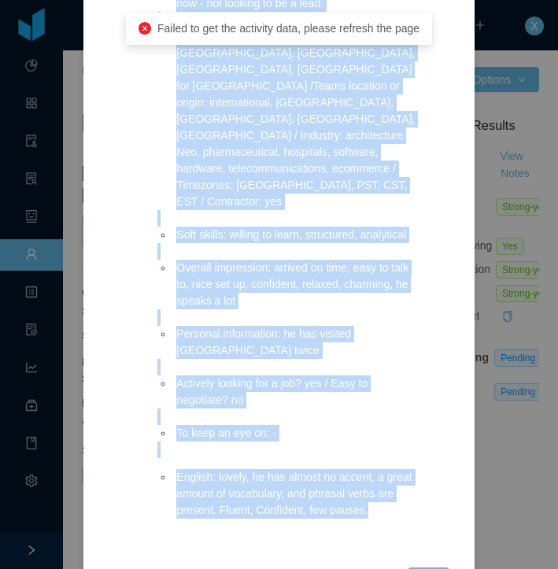
scroll to position [748, 0]
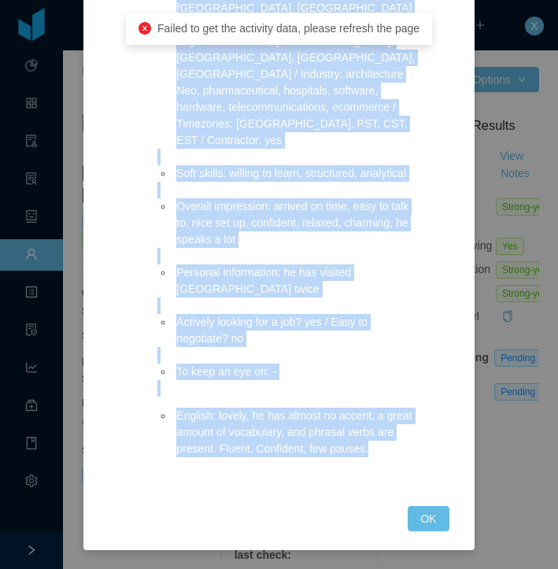
drag, startPoint x: 176, startPoint y: 176, endPoint x: 397, endPoint y: 458, distance: 358.4
copy div "Position fit: McGraw-Hill - AEM Developer [Vijay Yadav] Match comment: strong A…"
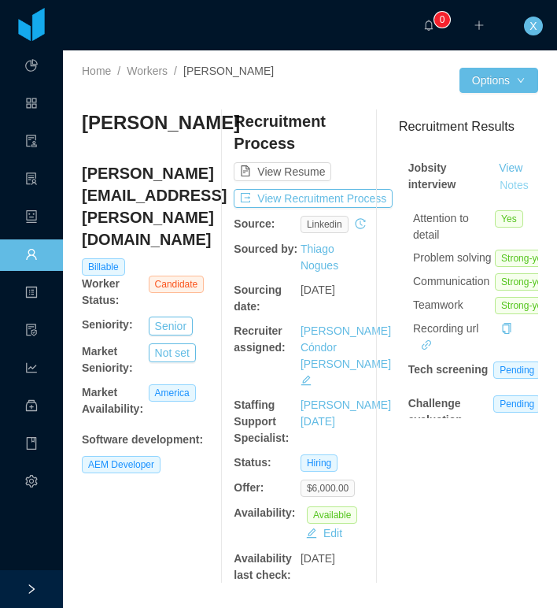
click at [509, 187] on button "Notes" at bounding box center [515, 185] width 42 height 19
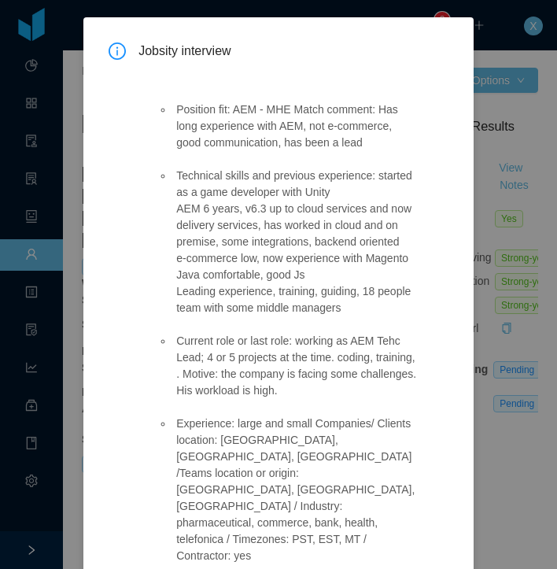
scroll to position [82, 0]
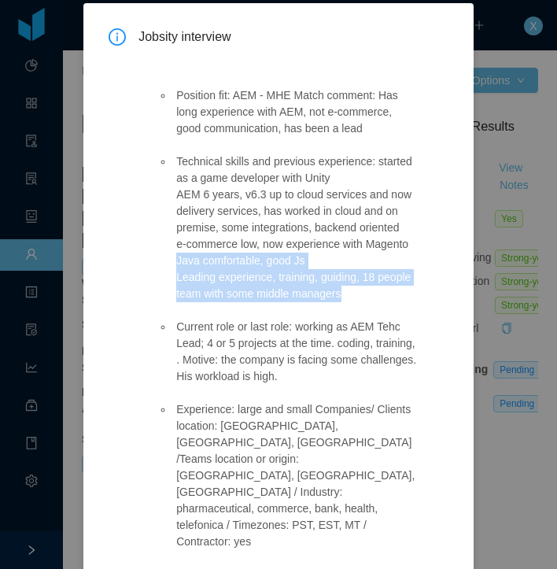
drag, startPoint x: 179, startPoint y: 297, endPoint x: 390, endPoint y: 327, distance: 213.1
click at [390, 302] on li "Technical skills and previous experience: started as a game developer with Unit…" at bounding box center [294, 227] width 243 height 149
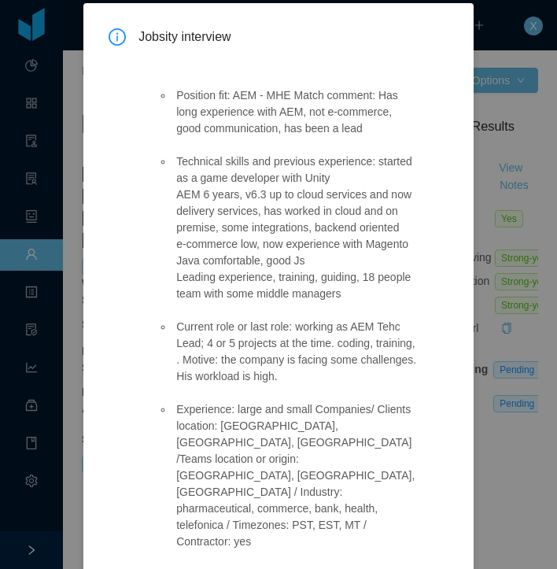
click at [379, 357] on li "Current role or last role: working as AEM Tehc Lead; 4 or 5 projects at the tim…" at bounding box center [294, 352] width 243 height 66
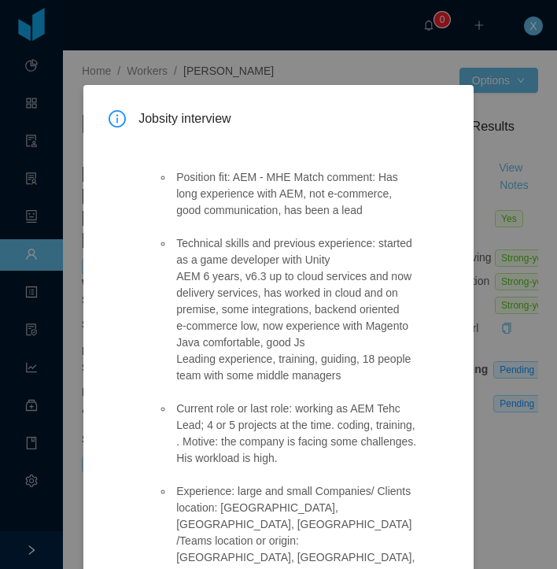
scroll to position [318, 0]
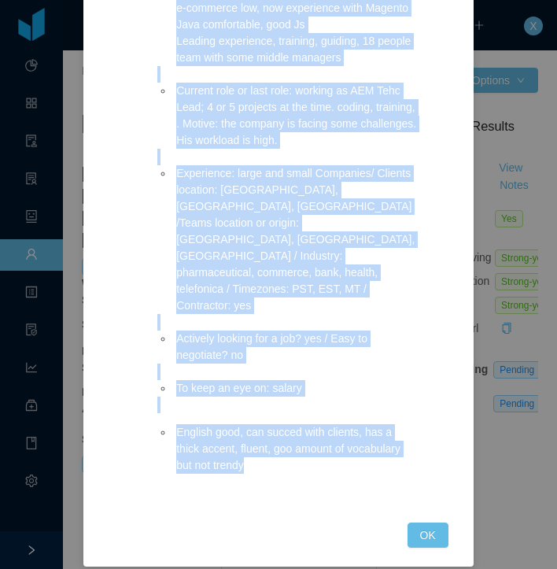
drag, startPoint x: 191, startPoint y: 209, endPoint x: 252, endPoint y: 457, distance: 255.3
click at [252, 457] on div "Position fit: AEM - MHE Match comment: Has long experience with AEM, not e-comm…" at bounding box center [287, 160] width 297 height 688
copy div "Position fit: AEM - MHE Match comment: Has long experience with AEM, not e-comm…"
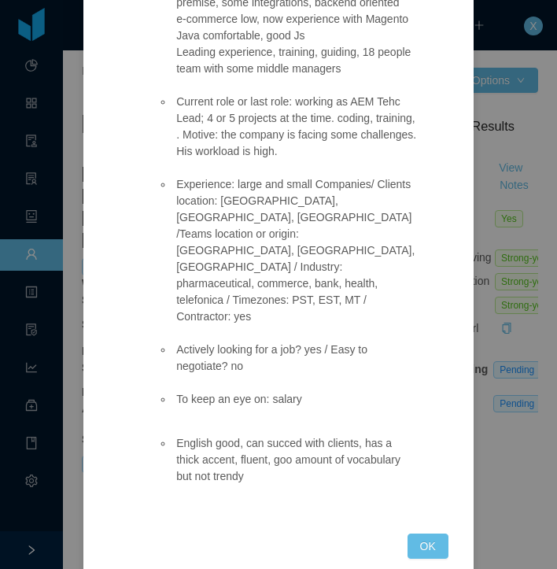
click at [116, 232] on div "Jobsity interview Position fit: AEM - MHE Match comment: Has long experience wi…" at bounding box center [279, 159] width 340 height 712
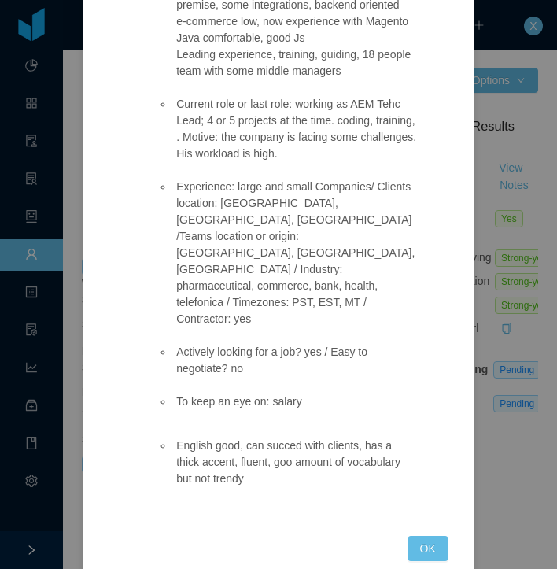
scroll to position [311, 0]
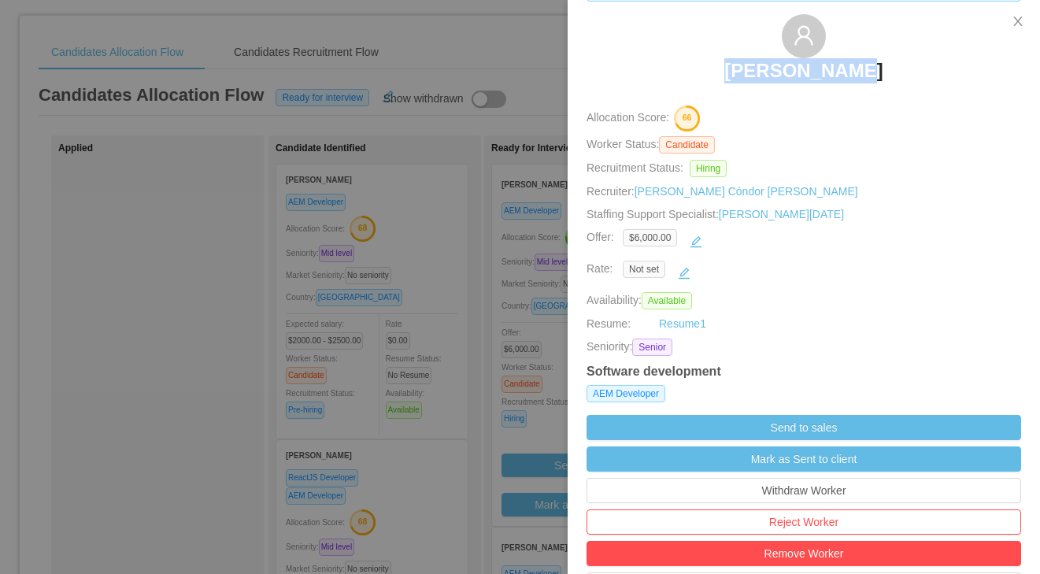
scroll to position [67, 0]
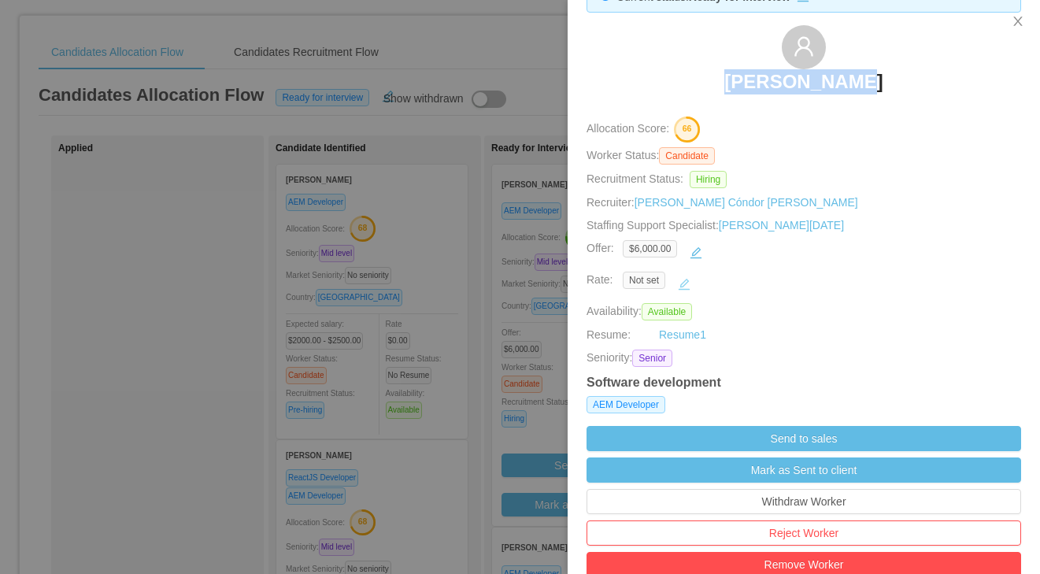
click at [684, 281] on button "button" at bounding box center [683, 284] width 25 height 25
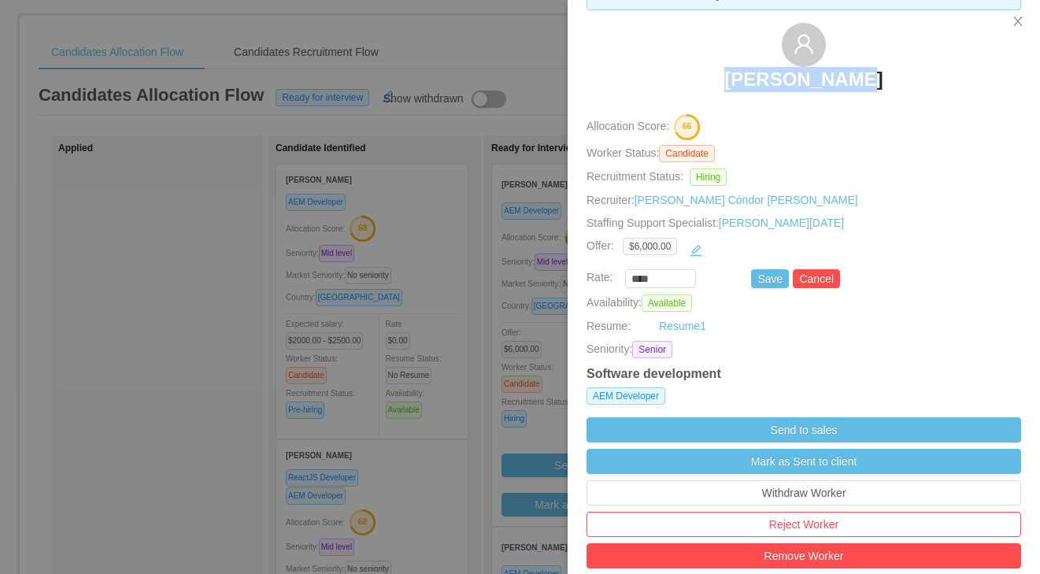
scroll to position [54, 0]
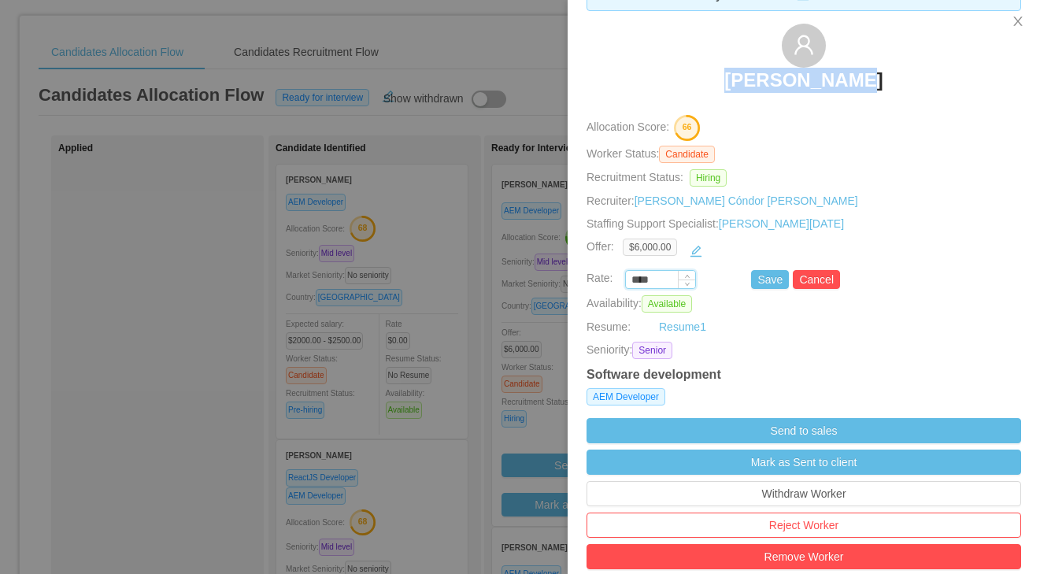
click at [653, 273] on input "****" at bounding box center [660, 280] width 69 height 17
paste input "*******"
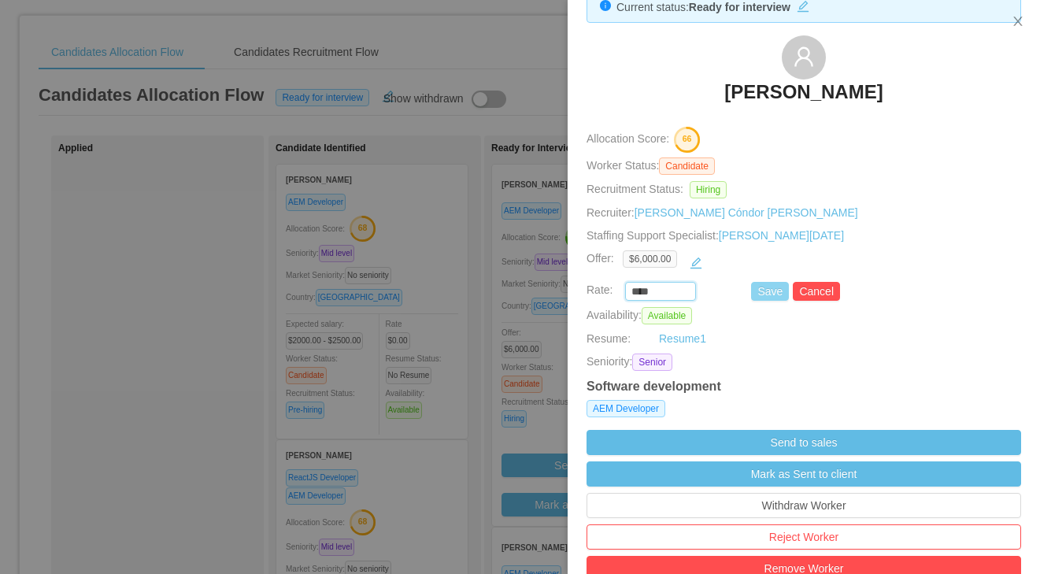
scroll to position [37, 0]
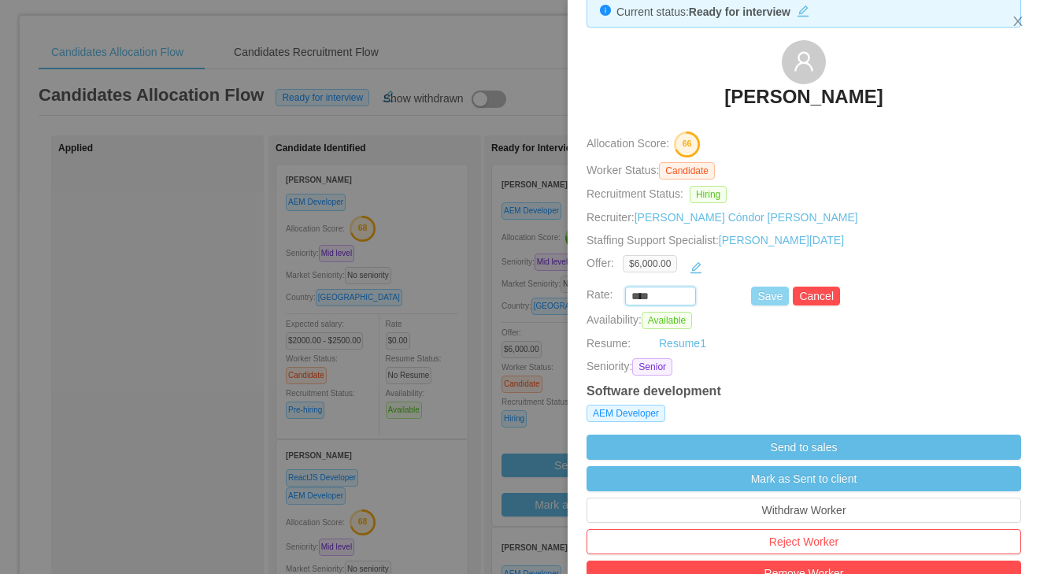
type input "*******"
click at [765, 298] on button "Save" at bounding box center [770, 296] width 38 height 19
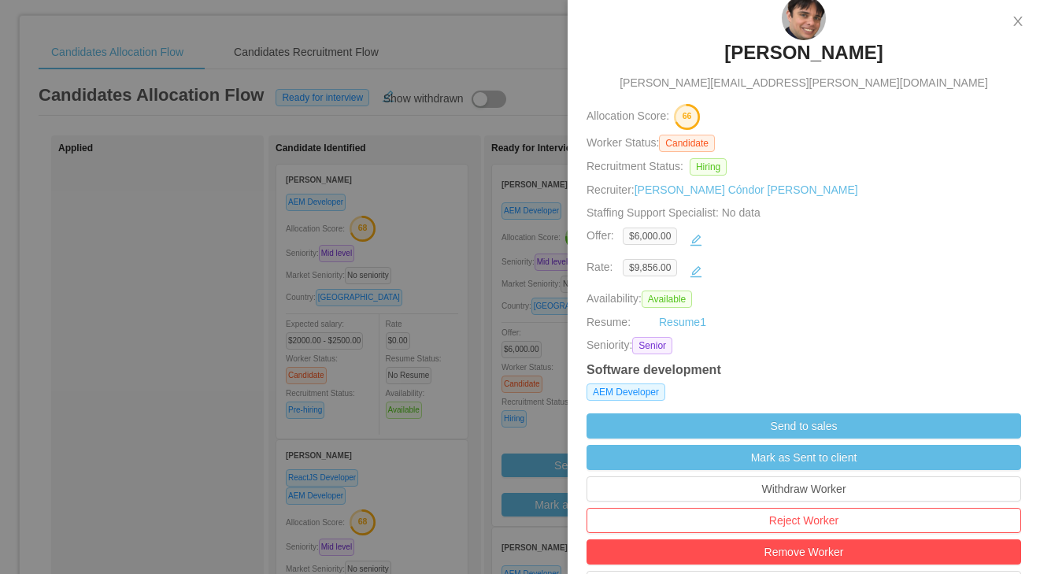
scroll to position [80, 0]
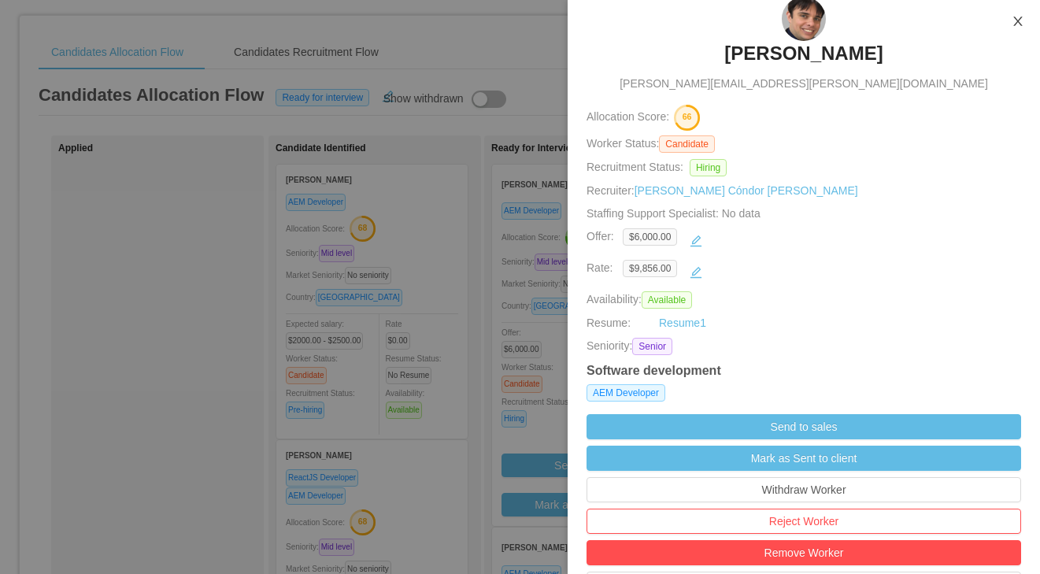
click at [1015, 17] on icon "icon: close" at bounding box center [1017, 21] width 13 height 13
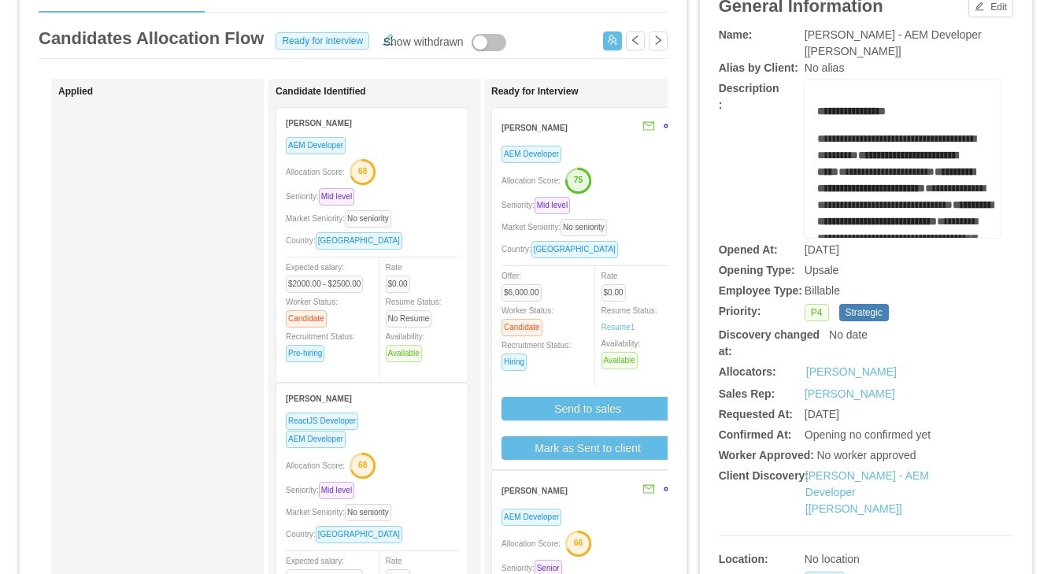
scroll to position [122, 0]
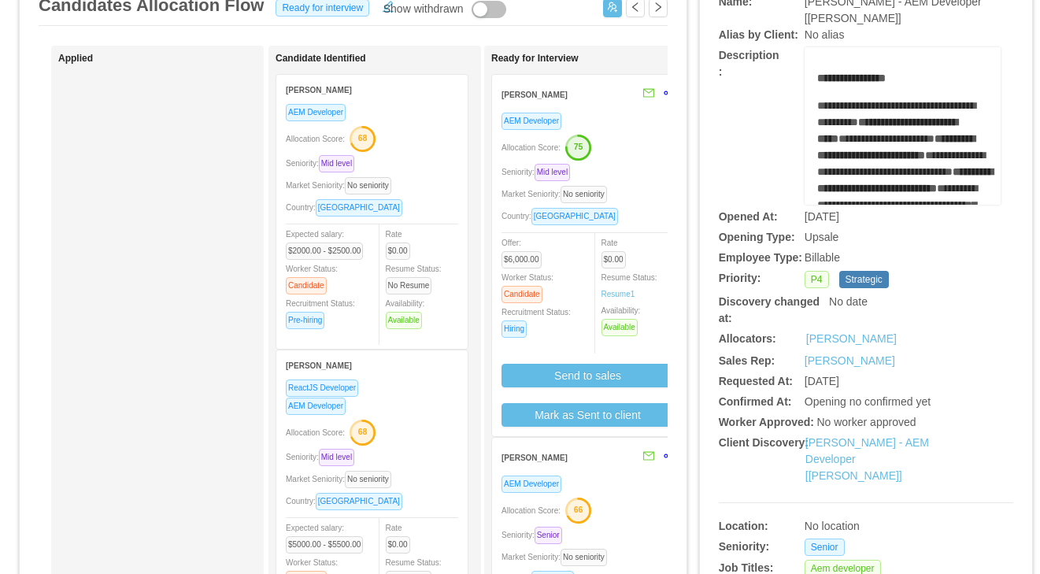
click at [655, 153] on div "Allocation Score: 75" at bounding box center [587, 146] width 172 height 25
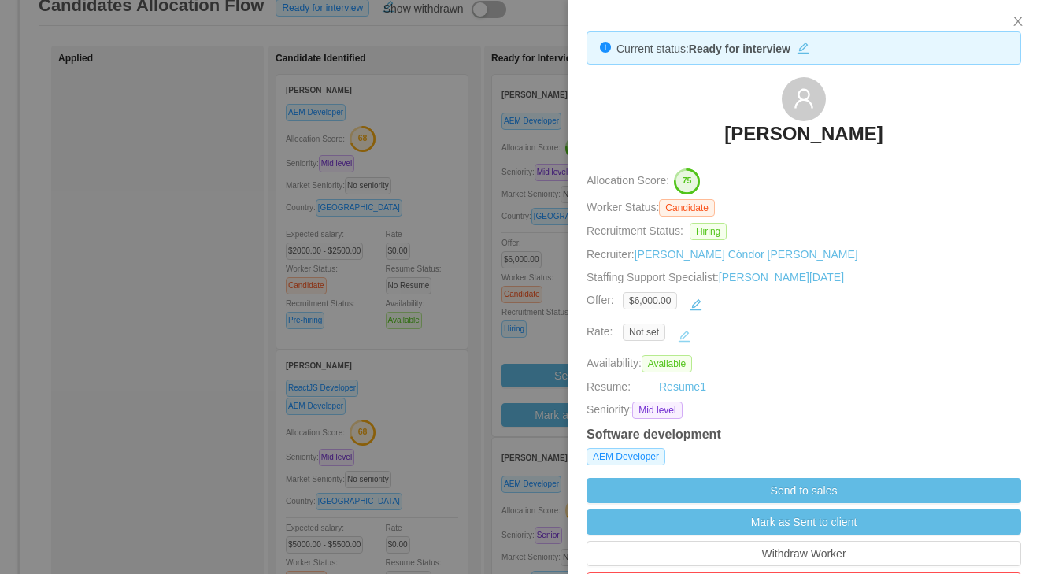
click at [690, 338] on button "button" at bounding box center [683, 336] width 25 height 25
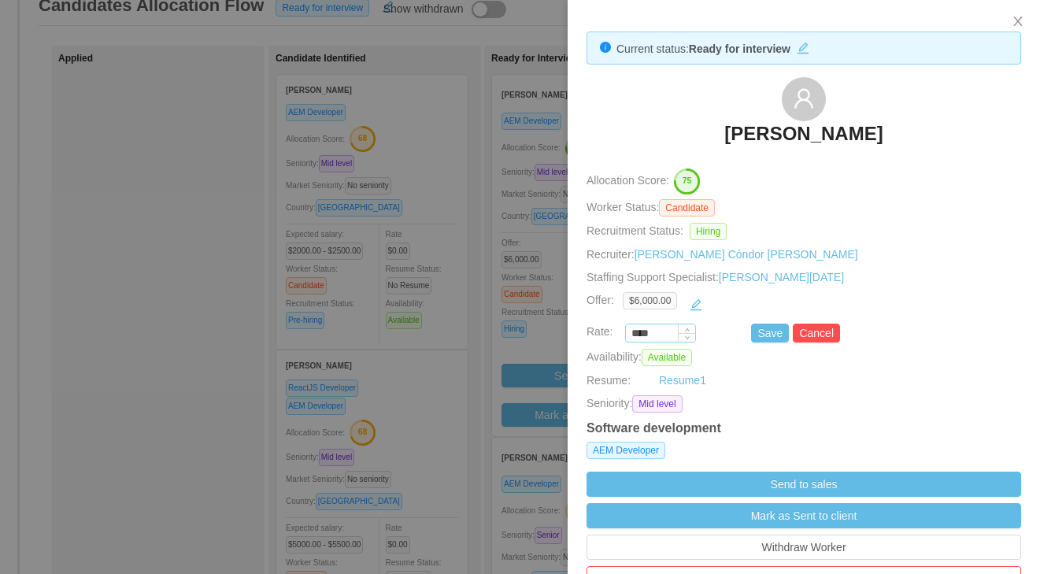
click at [660, 332] on input "****" at bounding box center [660, 333] width 69 height 17
click at [660, 333] on input "****" at bounding box center [660, 333] width 69 height 17
paste input "***"
type input "*******"
click at [757, 332] on button "Save" at bounding box center [770, 333] width 38 height 19
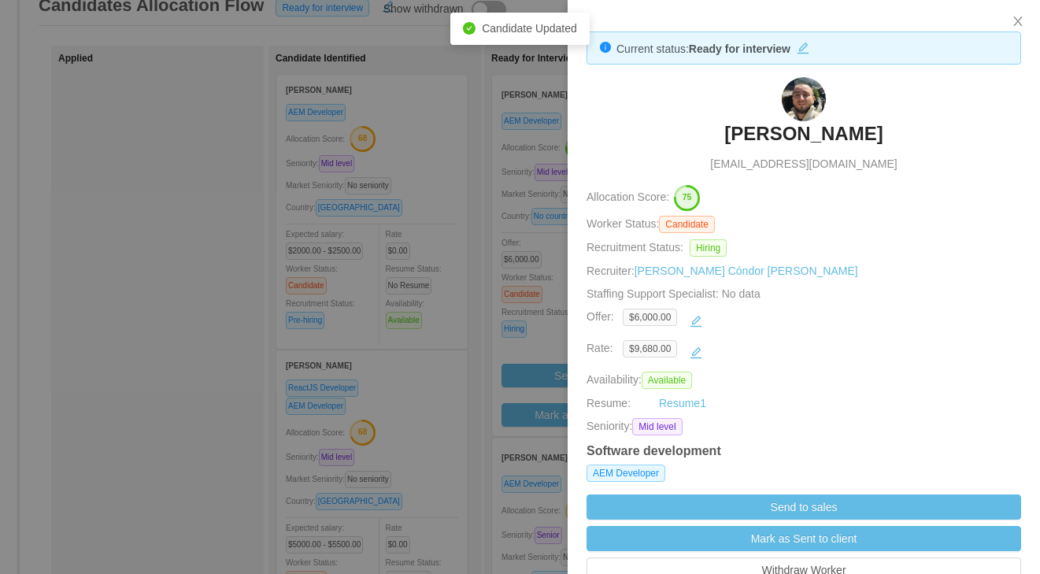
click at [479, 276] on div at bounding box center [520, 287] width 1040 height 574
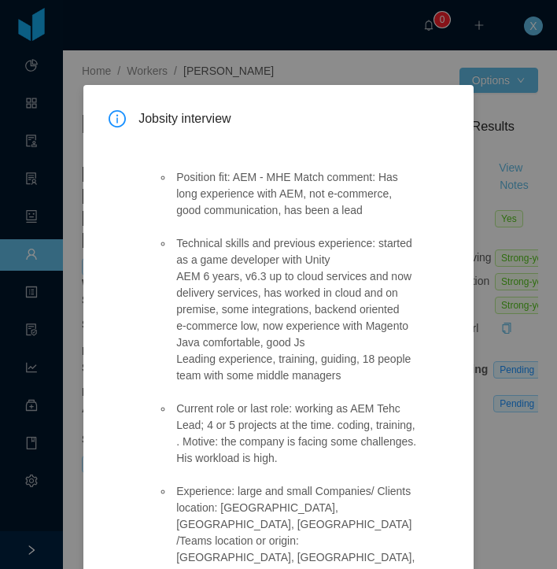
scroll to position [311, 0]
